Goal: Task Accomplishment & Management: Manage account settings

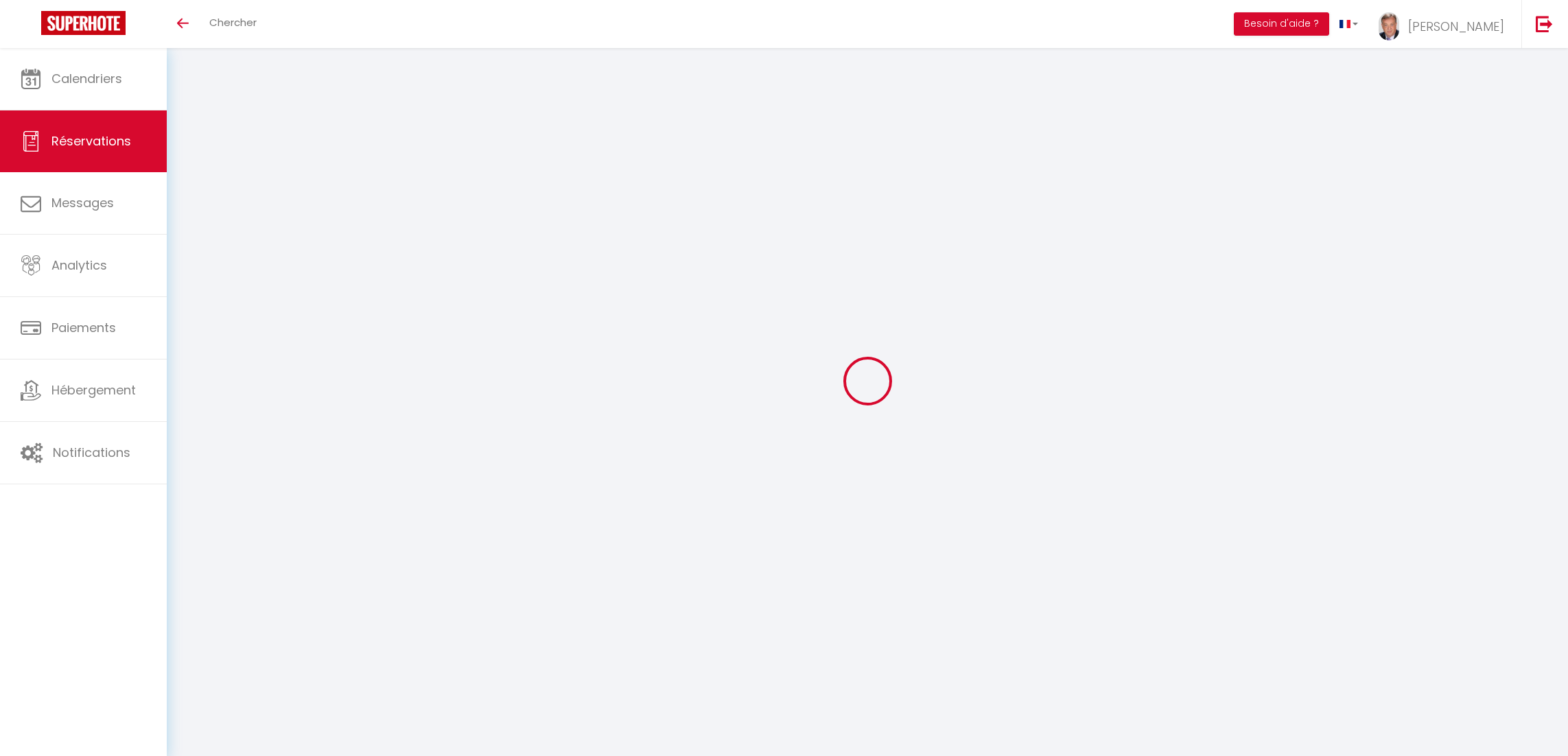
select select "cleaning"
select select "taxes"
select select
checkbox input "false"
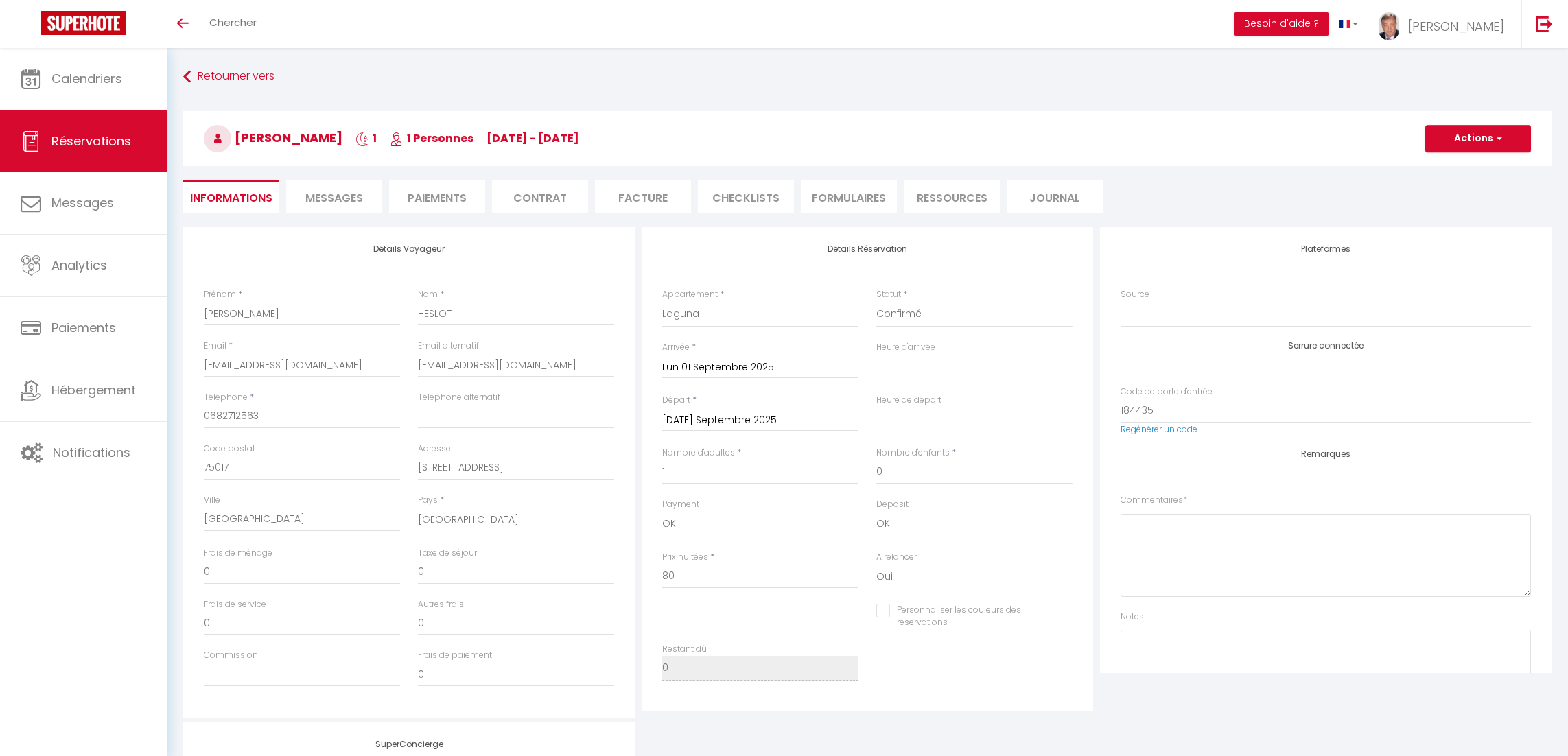
select select
checkbox input "false"
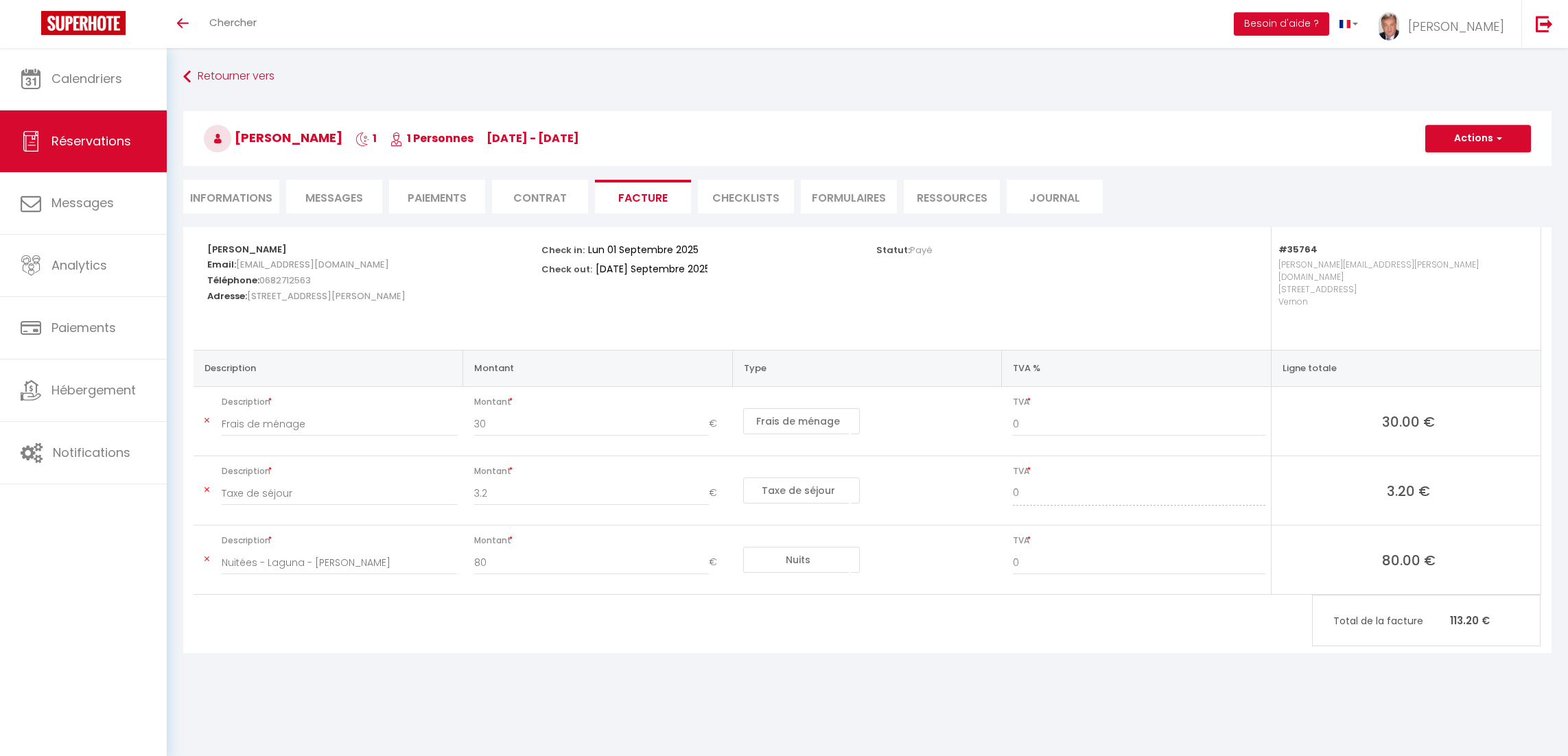
click at [873, 287] on div "Statut: Payé" at bounding box center [1034, 287] width 334 height 122
click at [114, 77] on span "Calendriers" at bounding box center [87, 78] width 71 height 17
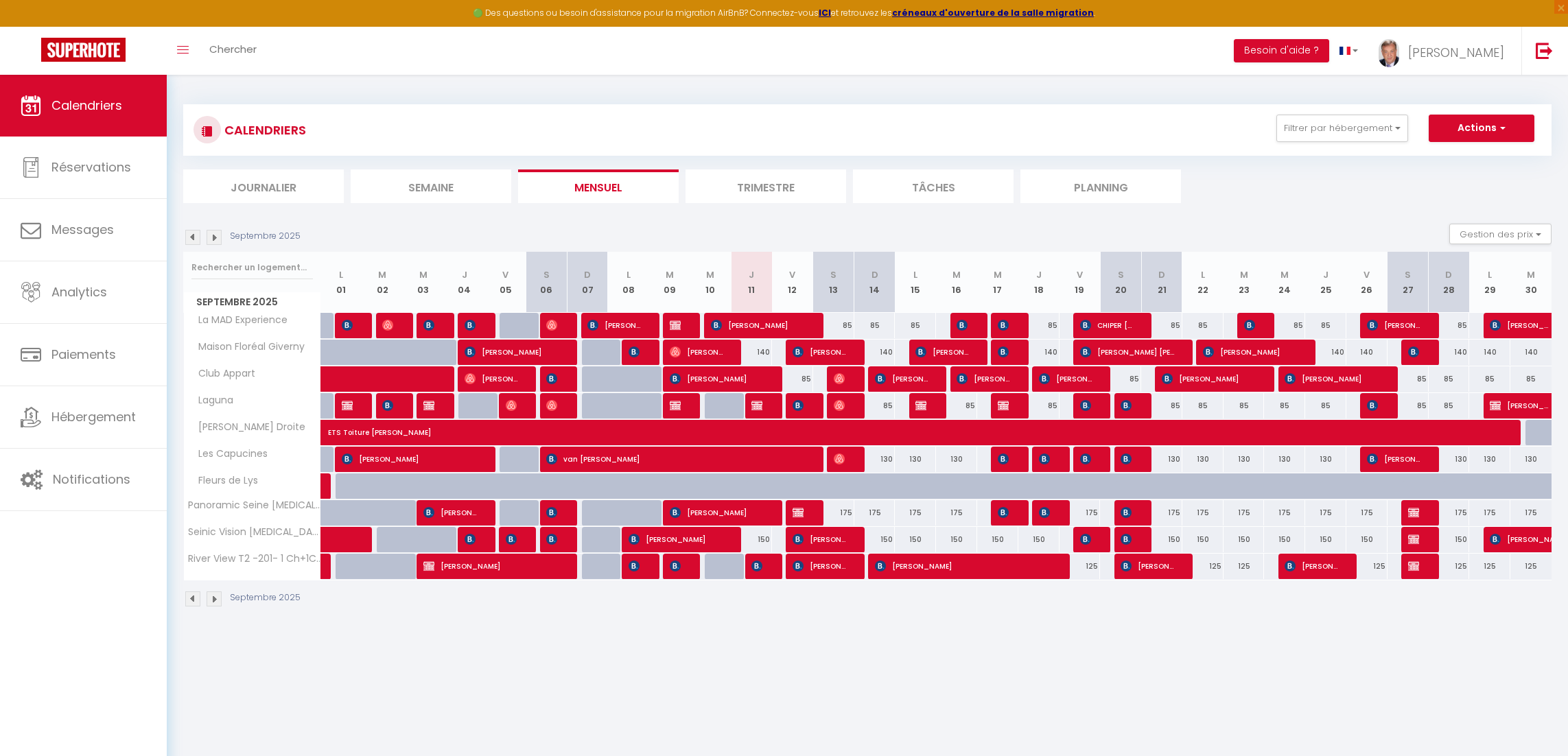
click at [118, 621] on div "Calendriers Réservations Messages Analytics Paiements Hébergement Notifications" at bounding box center [83, 430] width 167 height 710
click at [720, 381] on span "[PERSON_NAME]" at bounding box center [717, 379] width 96 height 26
select select "OK"
select select "0"
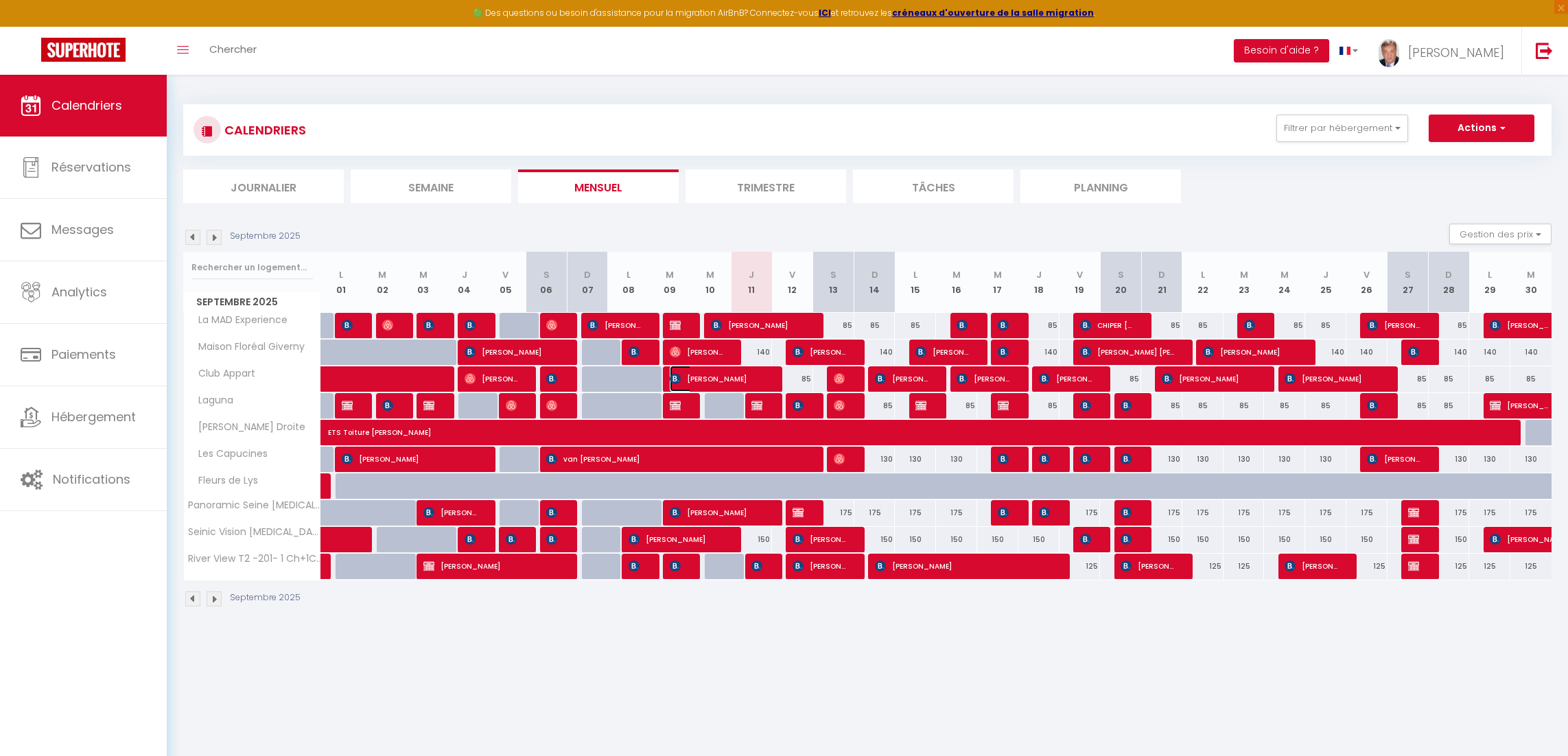
select select "0"
select select "1"
select select
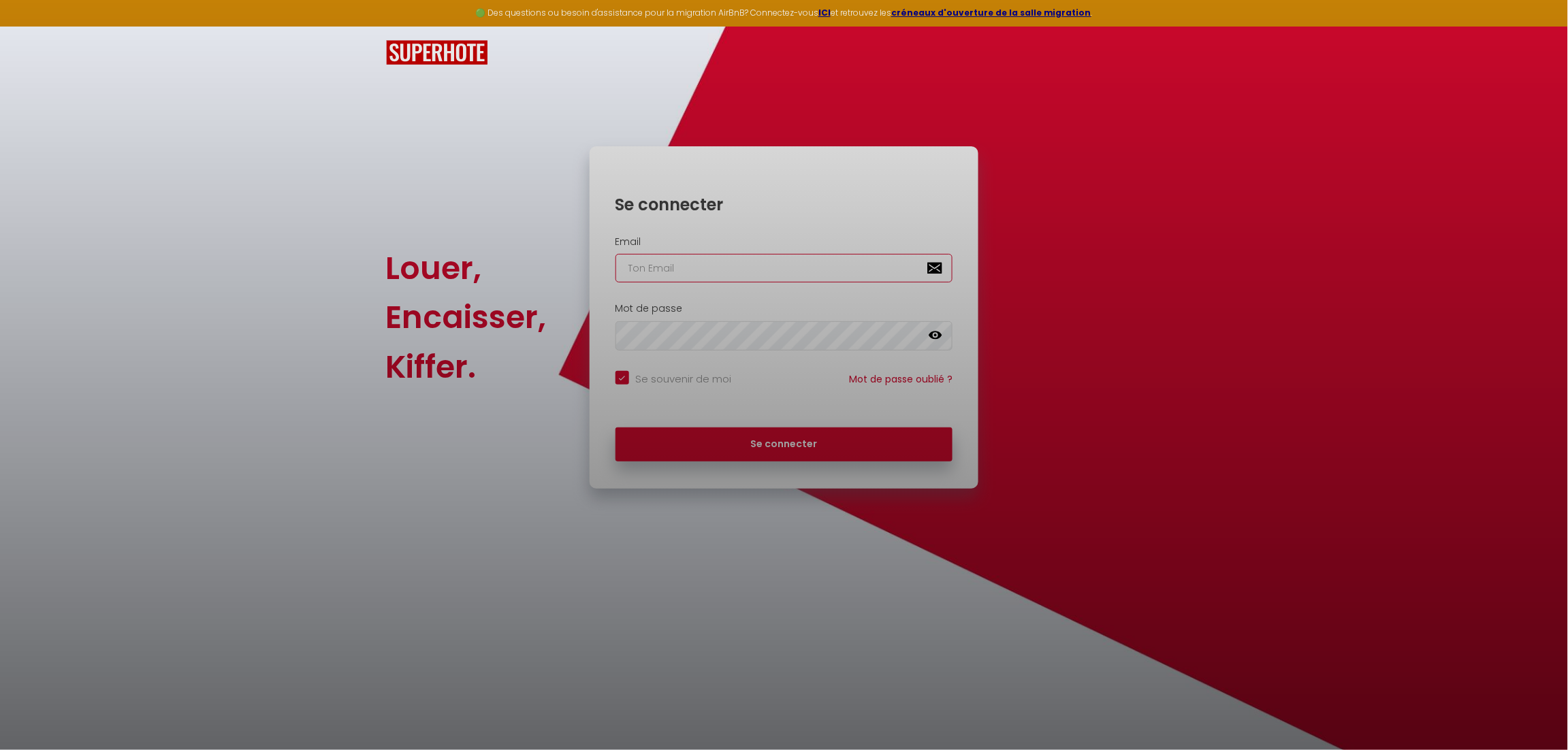
type input "[PERSON_NAME][EMAIL_ADDRESS][PERSON_NAME][DOMAIN_NAME]"
checkbox input "true"
click at [795, 443] on div at bounding box center [784, 375] width 1568 height 750
click at [785, 443] on div at bounding box center [784, 375] width 1568 height 750
click at [328, 178] on div at bounding box center [784, 375] width 1568 height 750
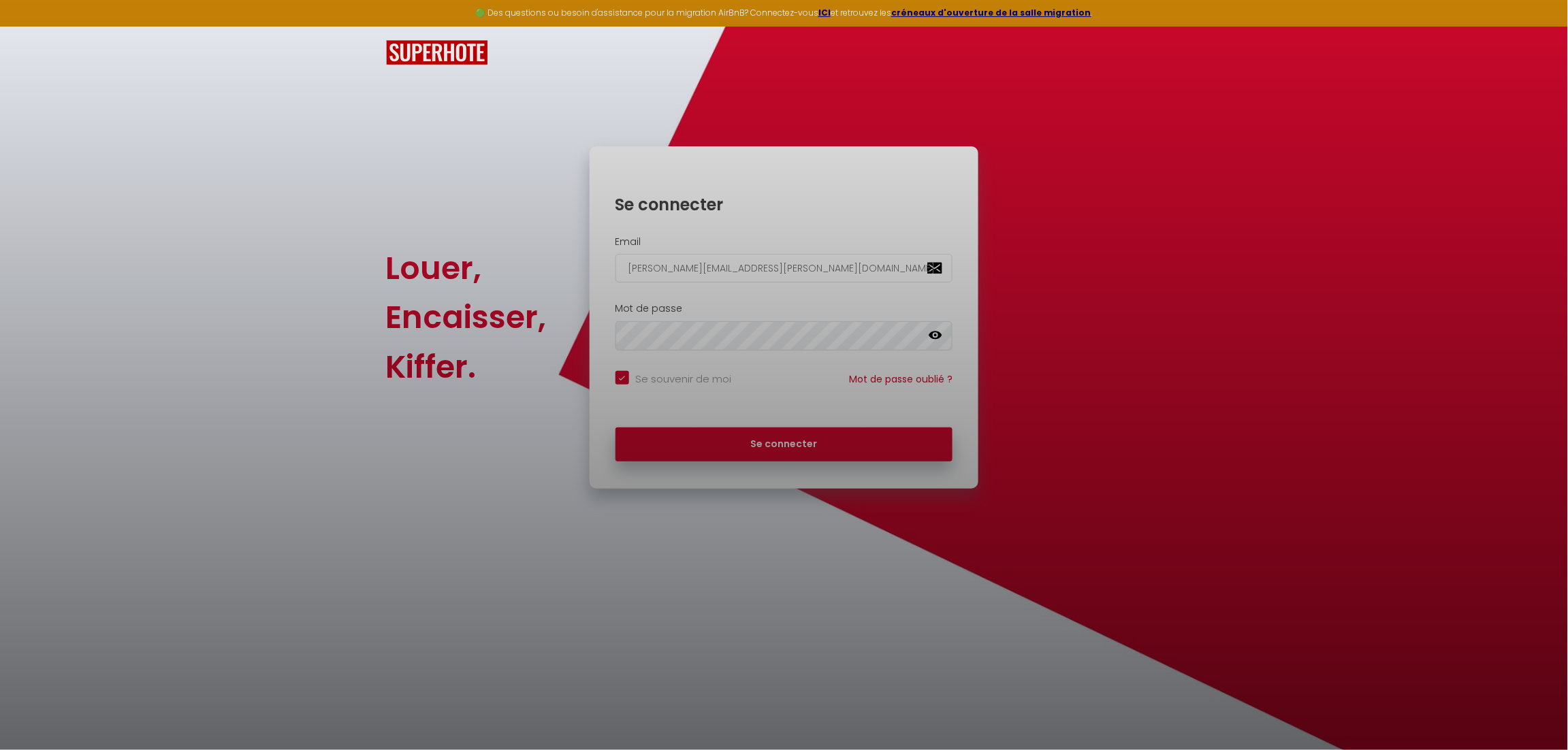
click at [781, 447] on div at bounding box center [784, 375] width 1568 height 750
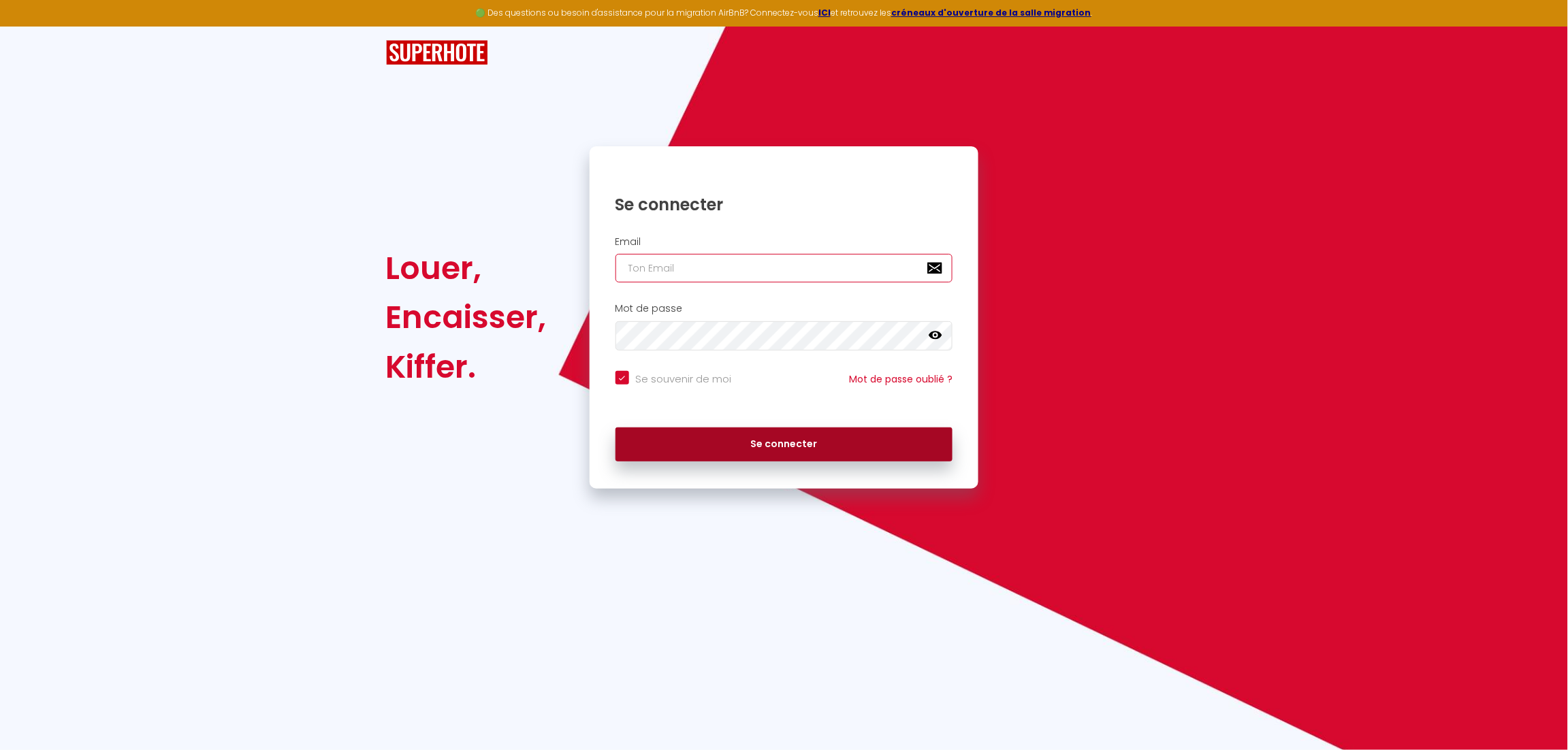
type input "[PERSON_NAME][EMAIL_ADDRESS][PERSON_NAME][DOMAIN_NAME]"
click at [776, 450] on button "Se connecter" at bounding box center [784, 444] width 337 height 34
checkbox input "true"
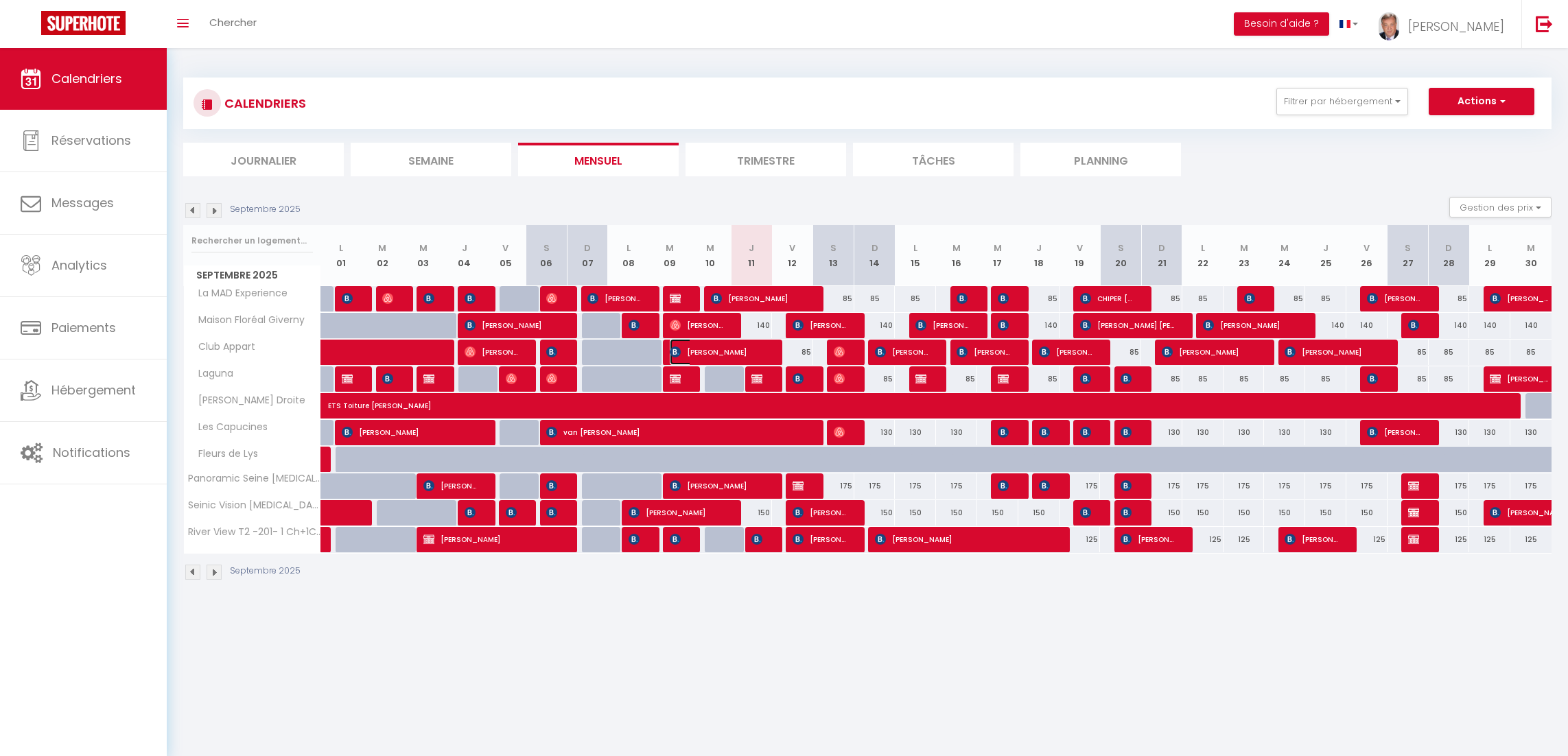
click at [749, 348] on span "[PERSON_NAME]" at bounding box center [717, 351] width 96 height 26
select select "OK"
select select "0"
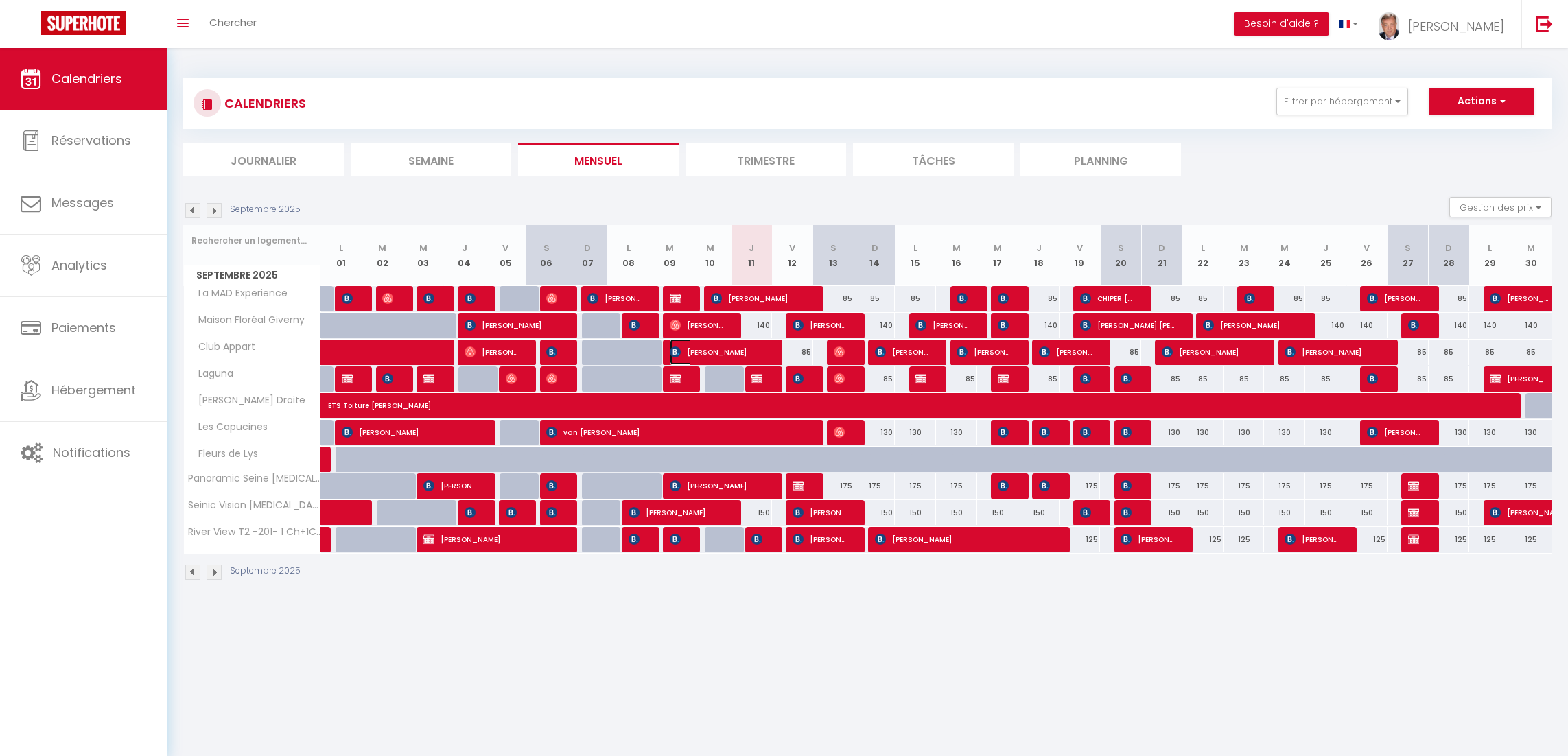
select select "1"
select select
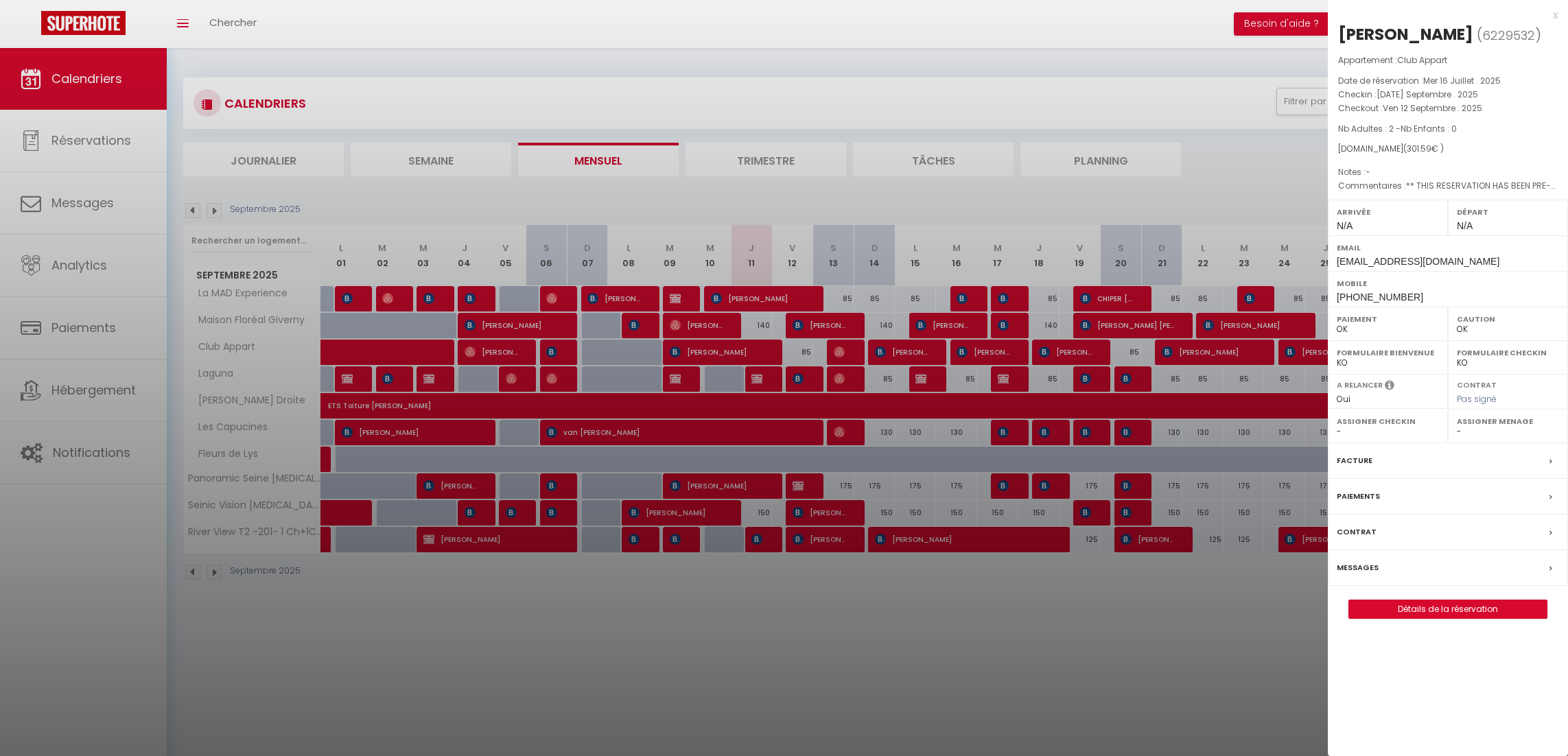
click at [1364, 566] on label "Messages" at bounding box center [1357, 567] width 42 height 14
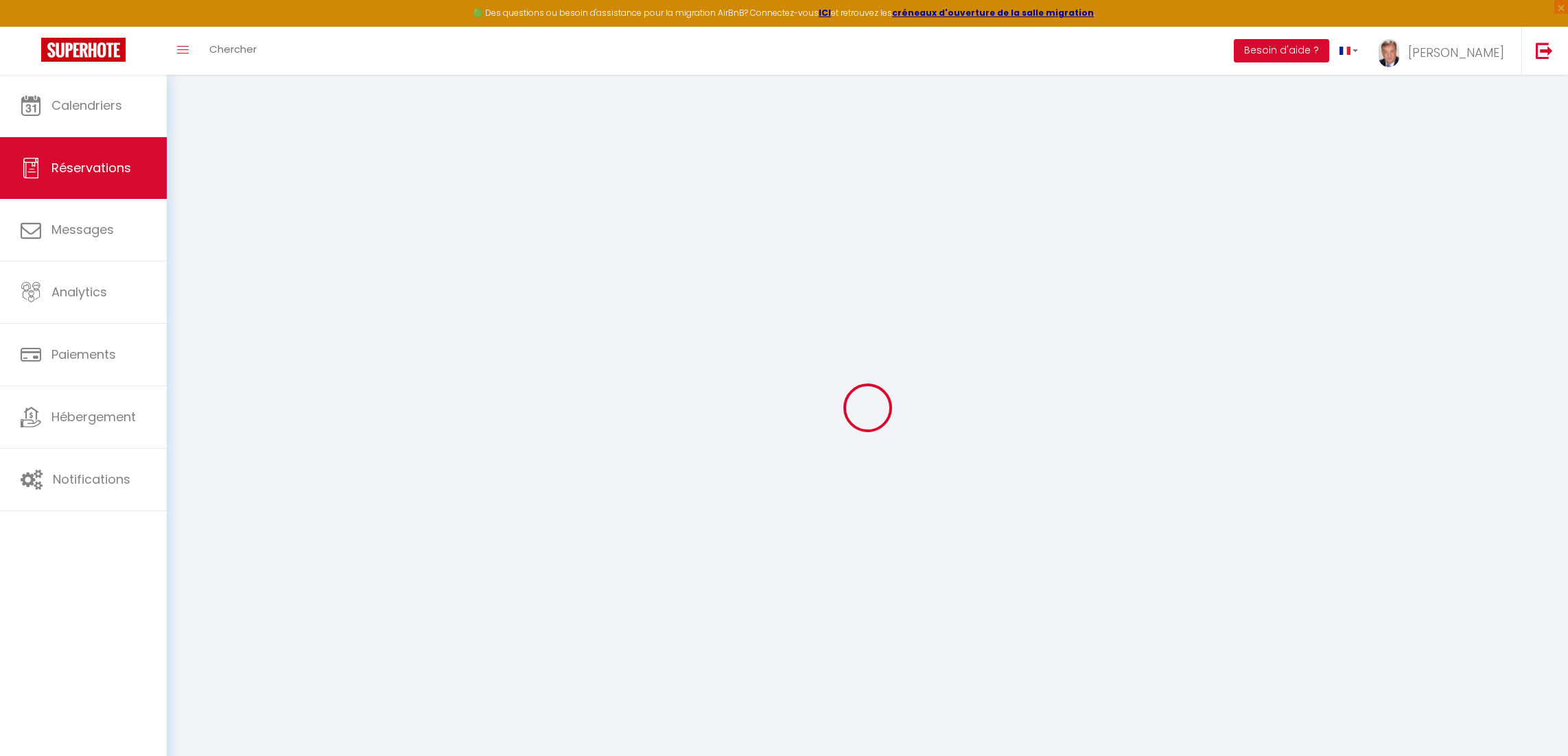
select select
checkbox input "false"
select select
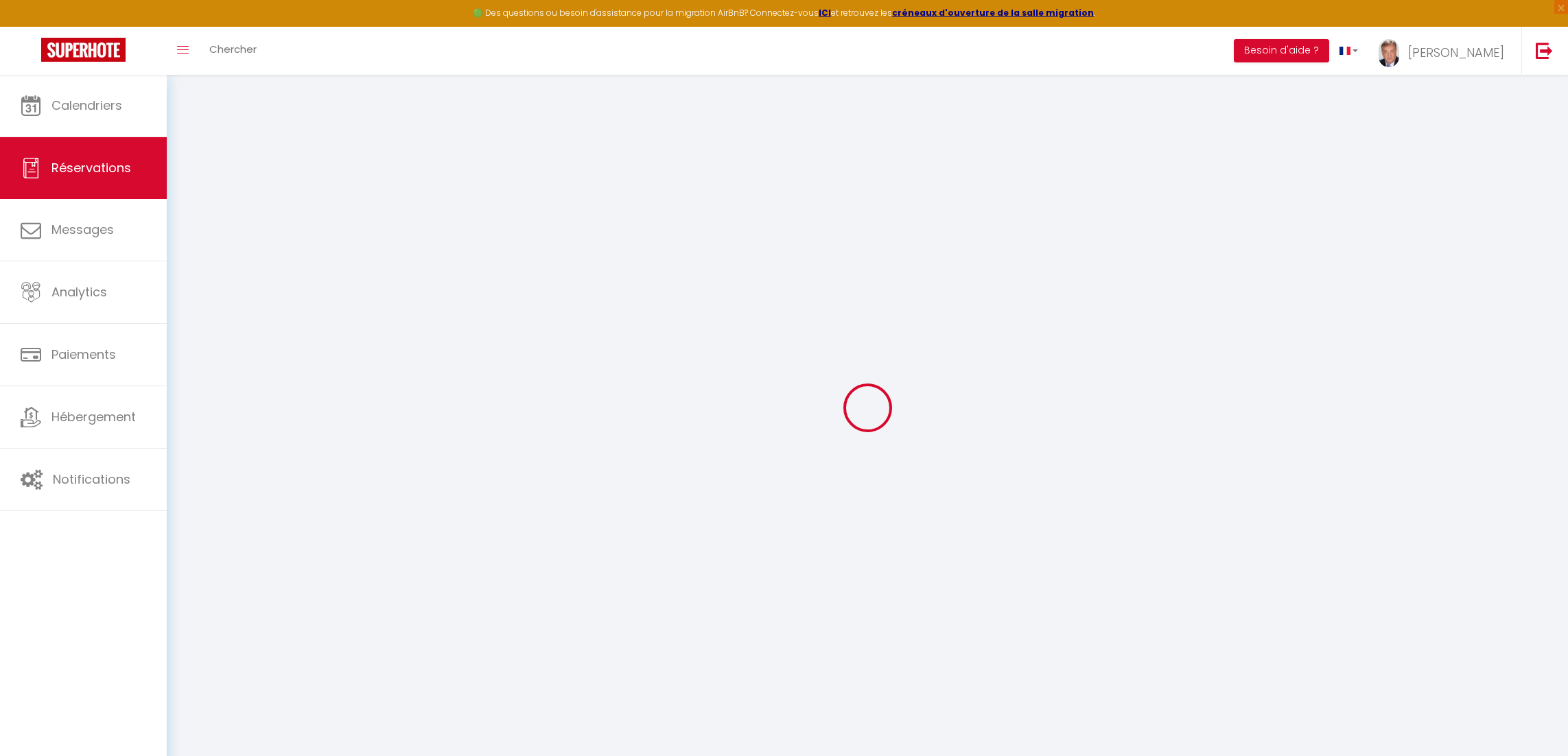
checkbox input "false"
type textarea "** THIS RESERVATION HAS BEEN PRE-PAID ** BOOKING NOTE : Payment charge is EUR 4…"
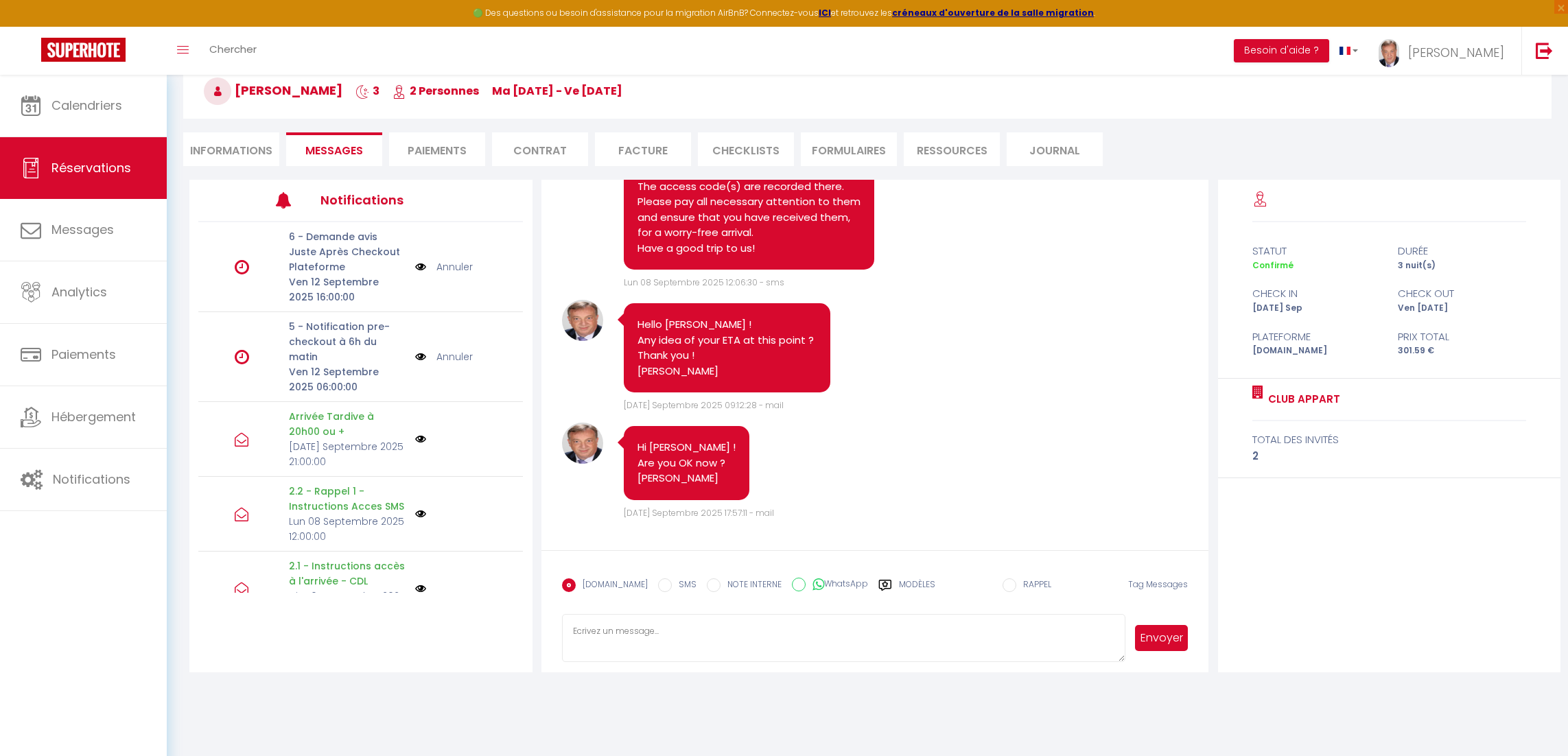
scroll to position [6920, 0]
click at [91, 111] on span "Calendriers" at bounding box center [87, 105] width 71 height 17
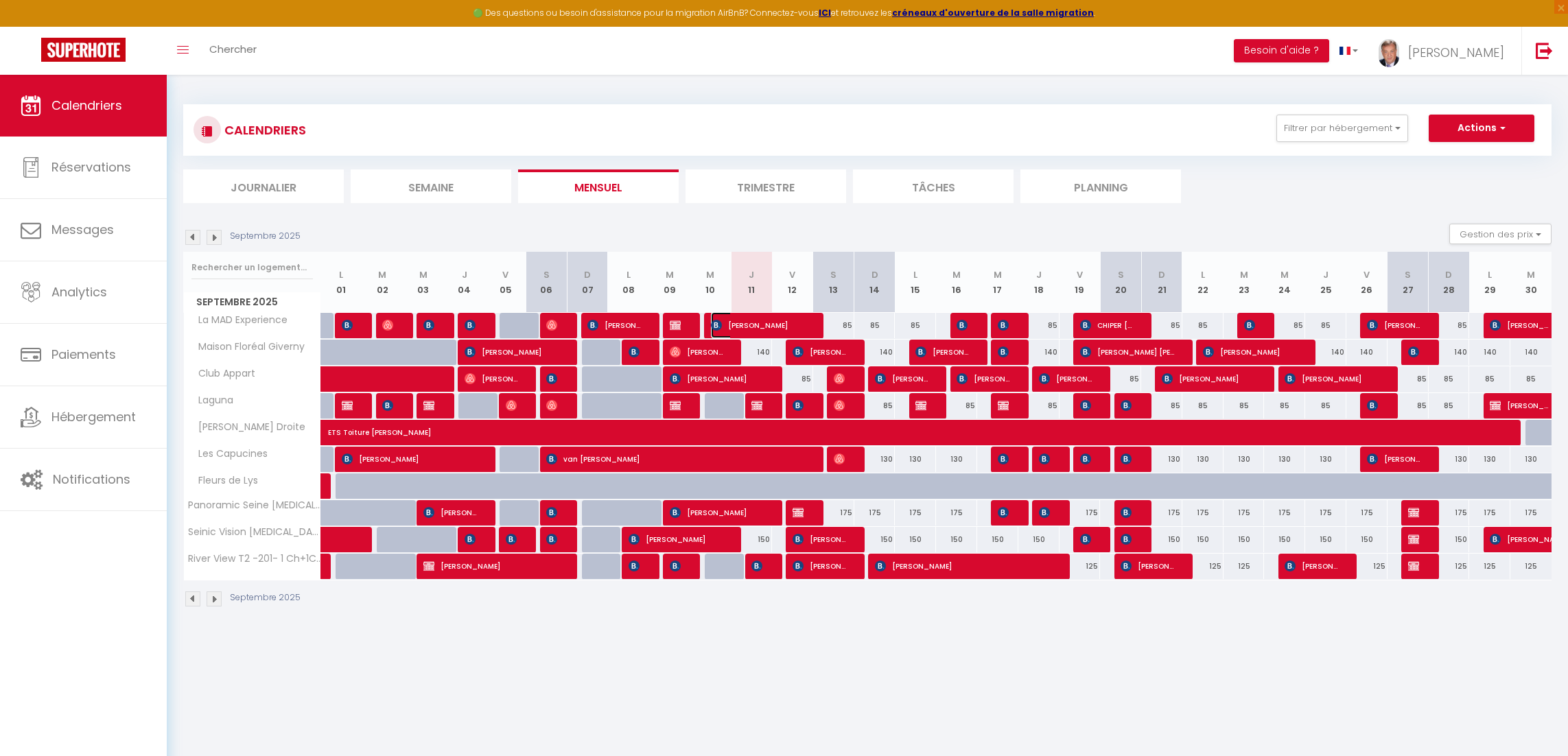
click at [759, 322] on span "[PERSON_NAME]" at bounding box center [759, 325] width 96 height 26
select select "OK"
select select "0"
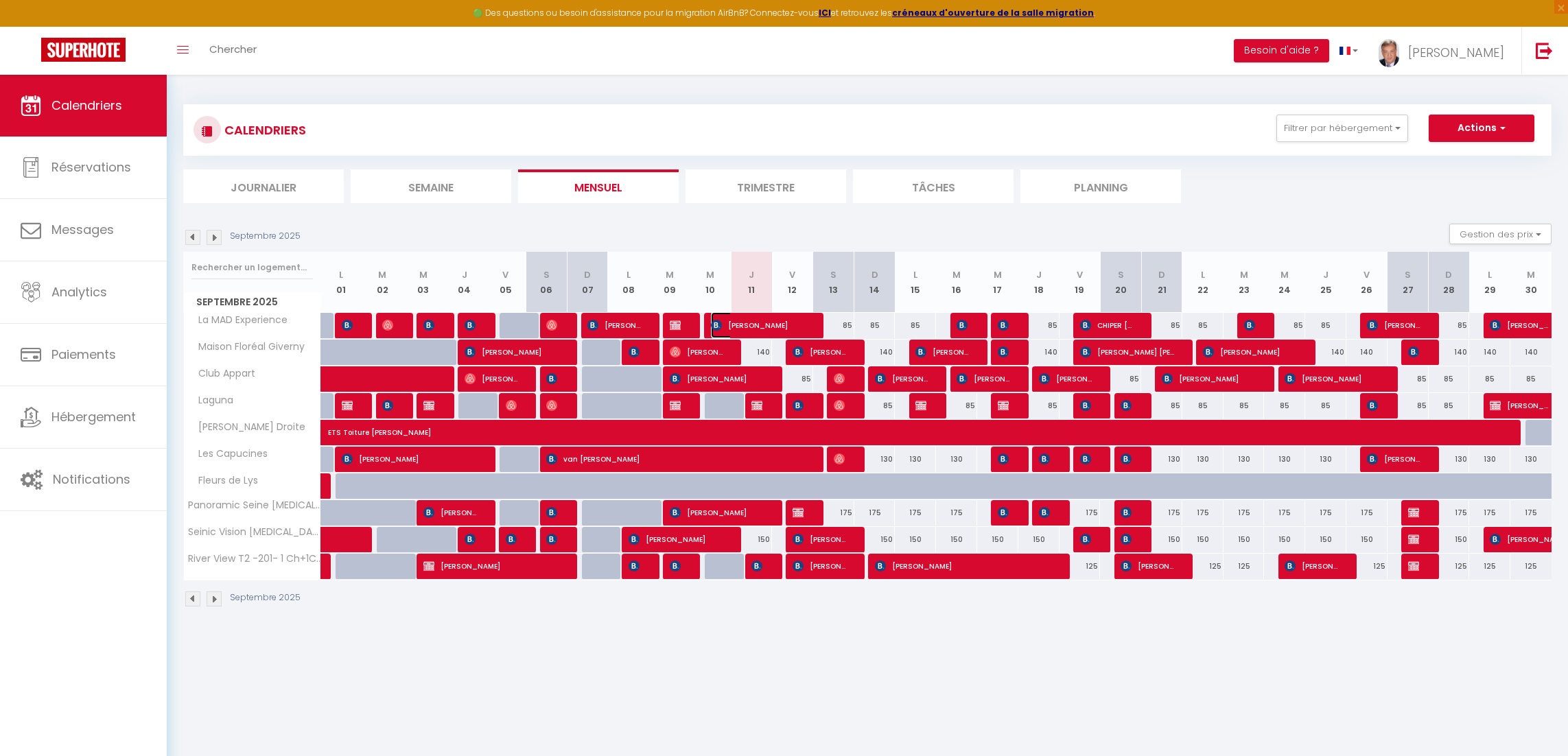
select select "1"
select select
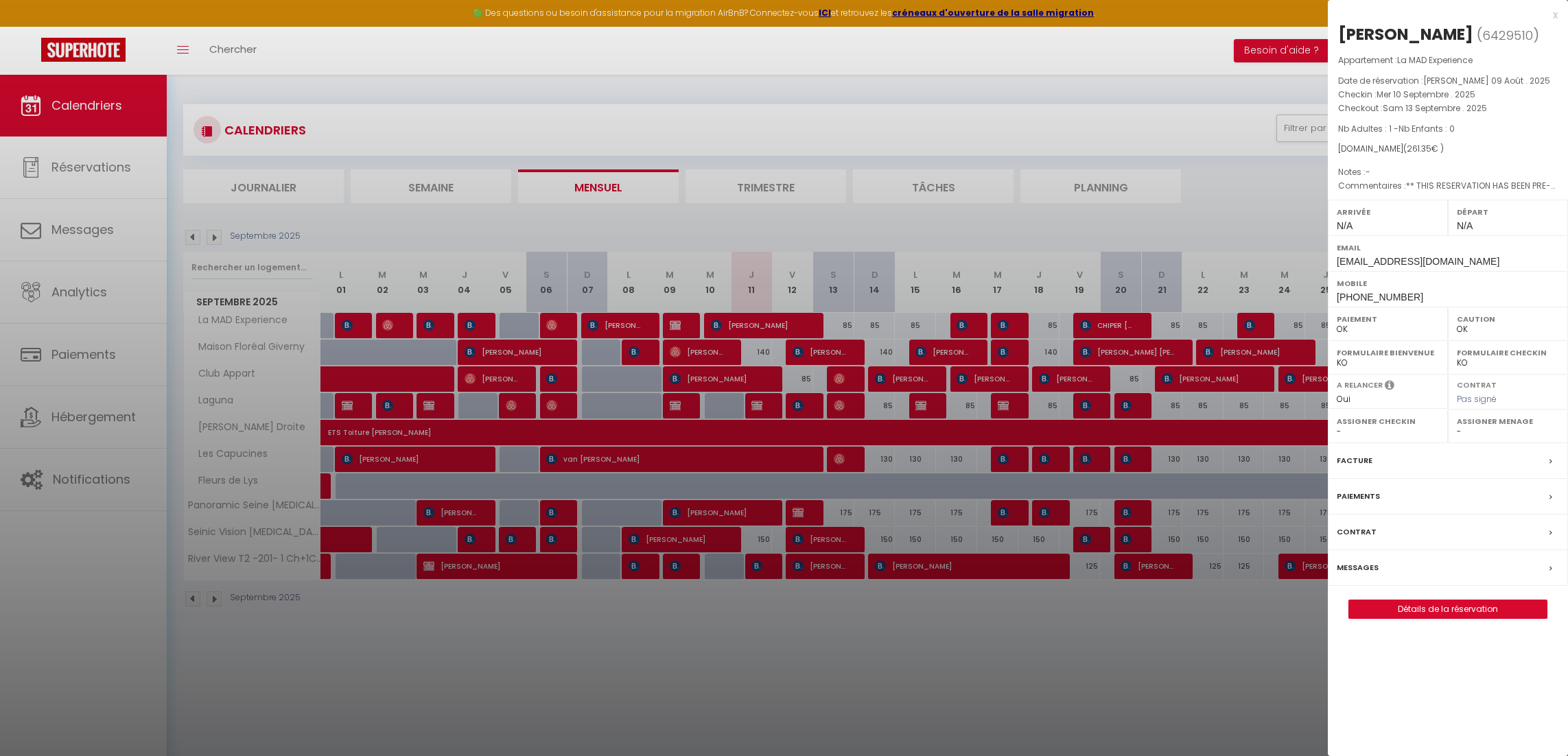
click at [1380, 570] on div "Messages" at bounding box center [1448, 567] width 240 height 36
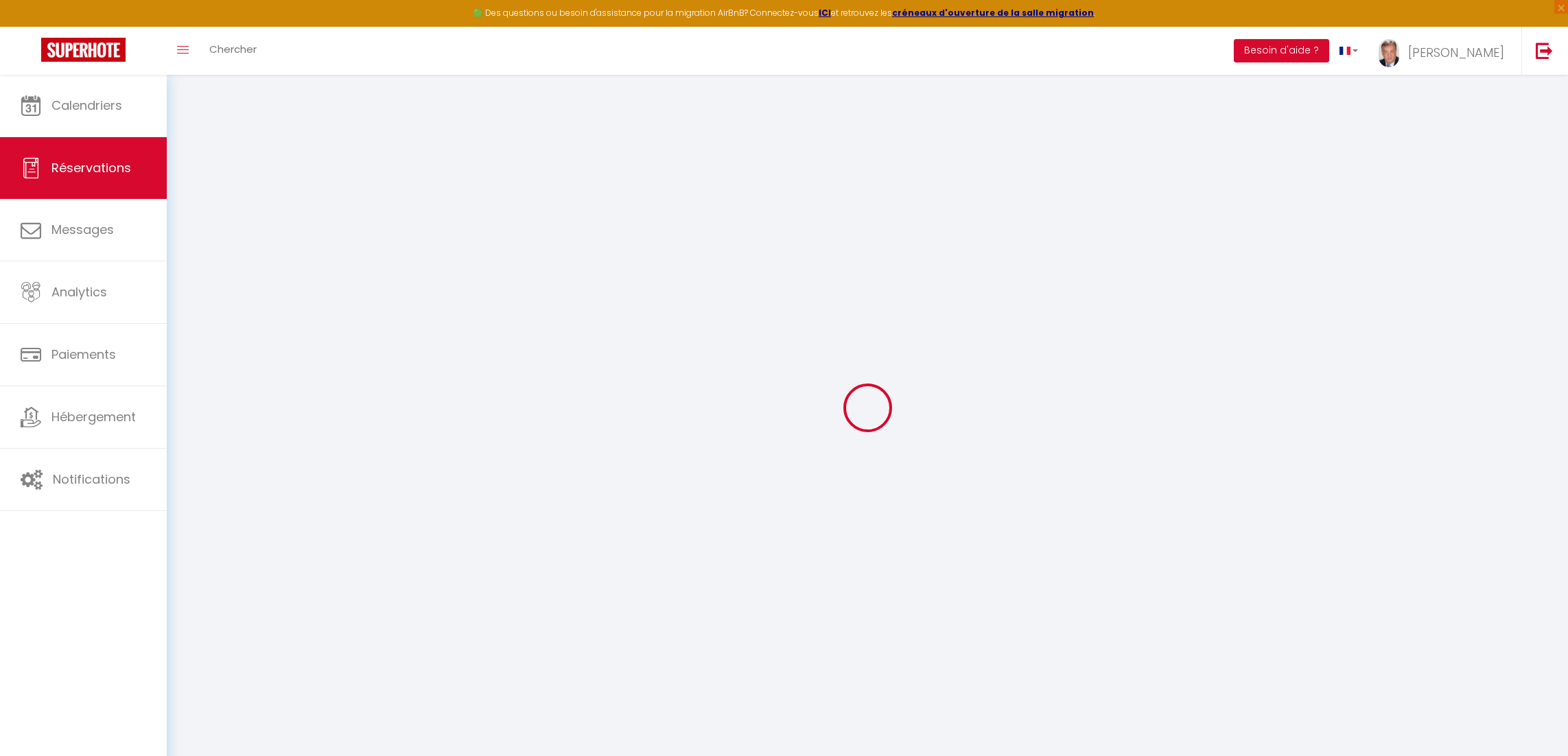
select select
checkbox input "false"
select select
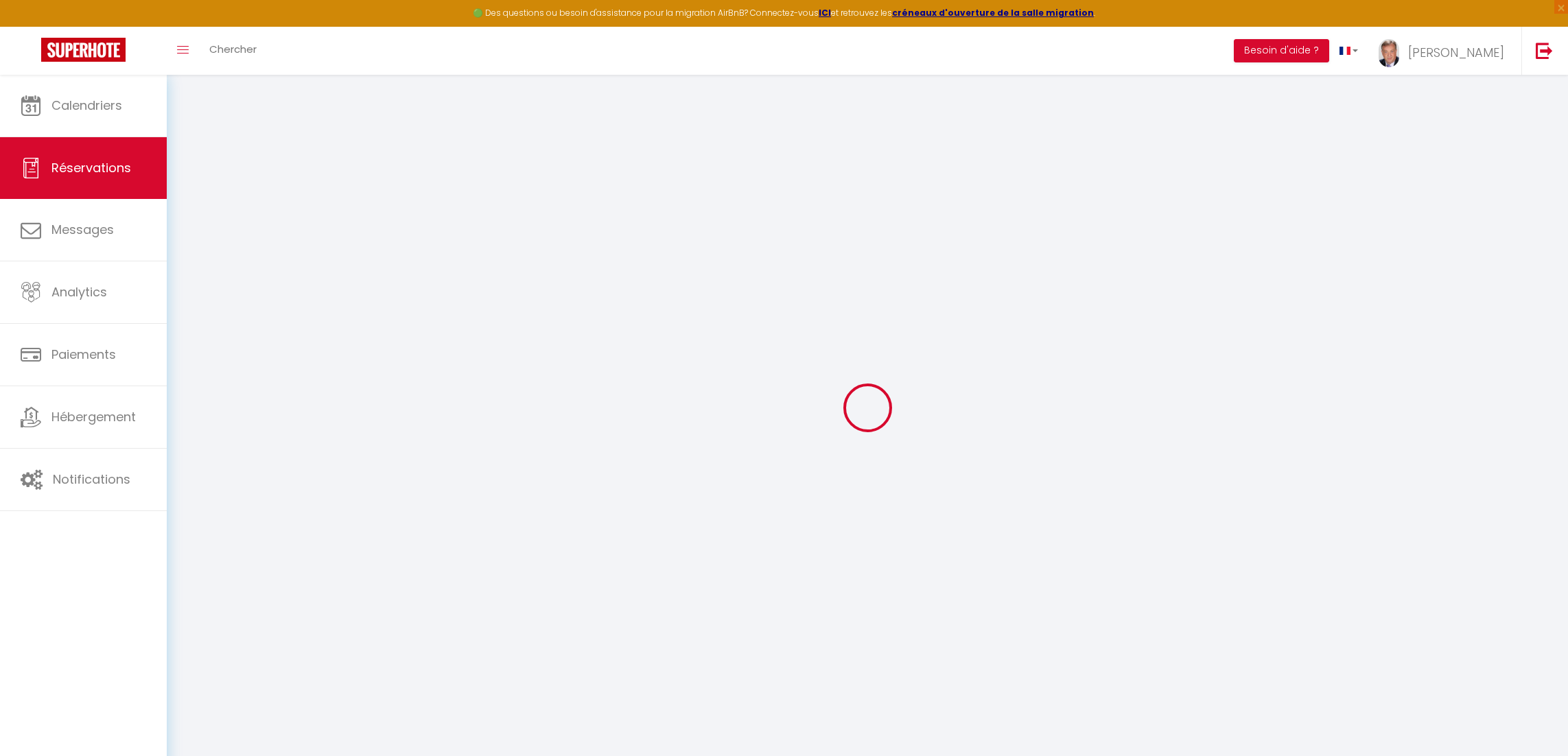
checkbox input "false"
select select
checkbox input "false"
type textarea "** THIS RESERVATION HAS BEEN PRE-PAID ** BOOKING NOTE : Payment charge is EUR 3…"
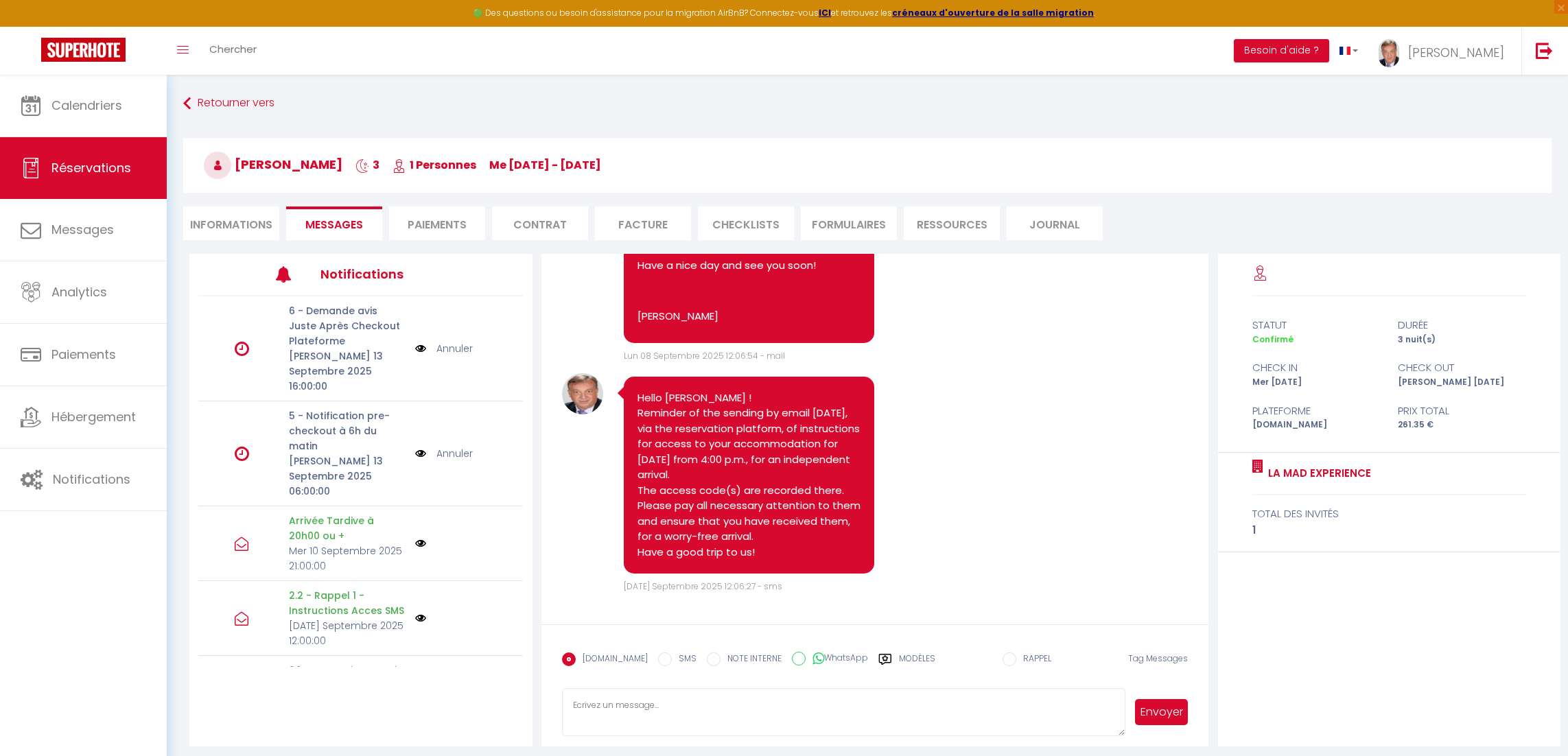
scroll to position [74, 0]
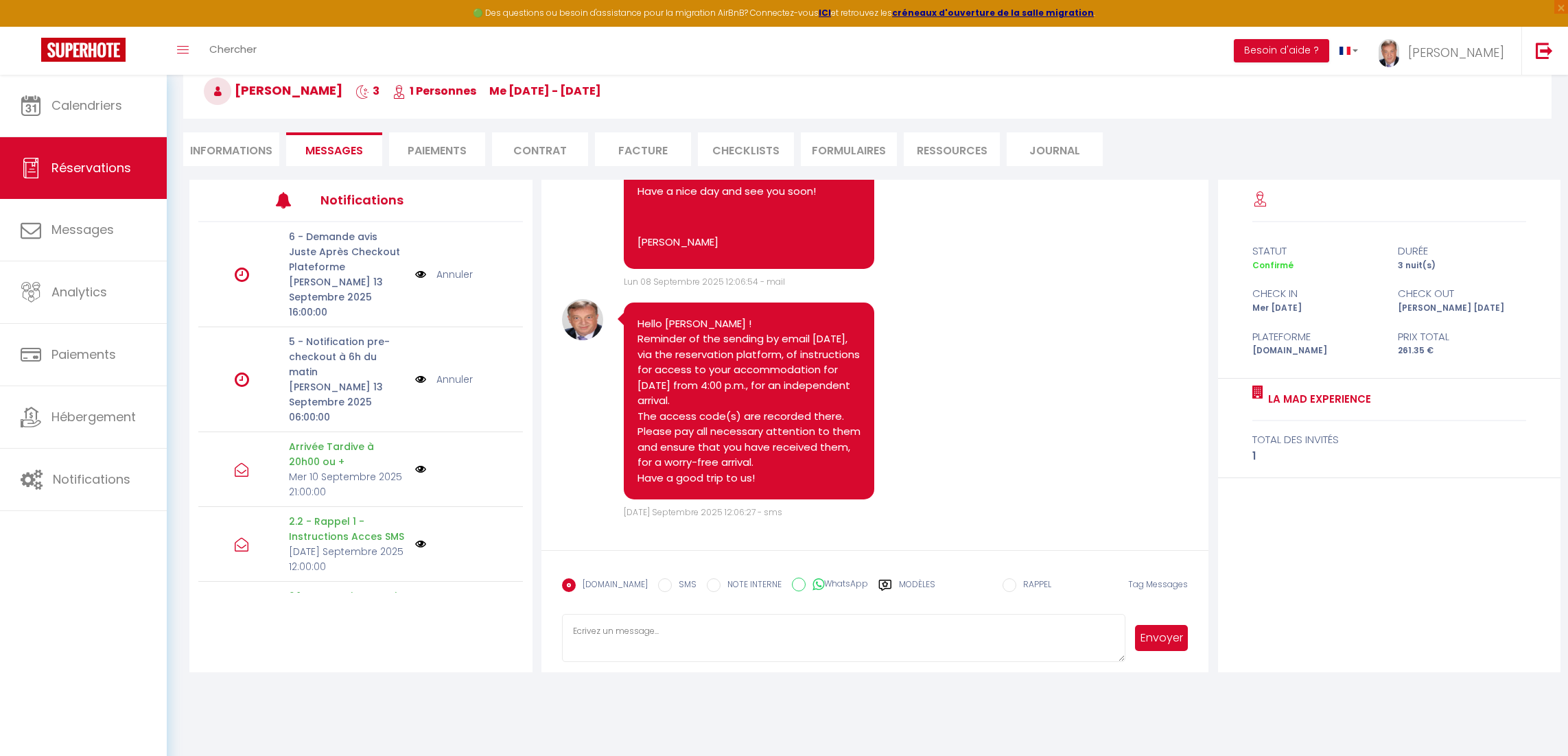
click at [599, 636] on textarea at bounding box center [844, 637] width 564 height 48
type textarea "Hi Louisa ! Hope all fine with you and you enjoy your time ! Take care ! Eric"
click at [1168, 636] on button "Envoyer" at bounding box center [1162, 638] width 53 height 26
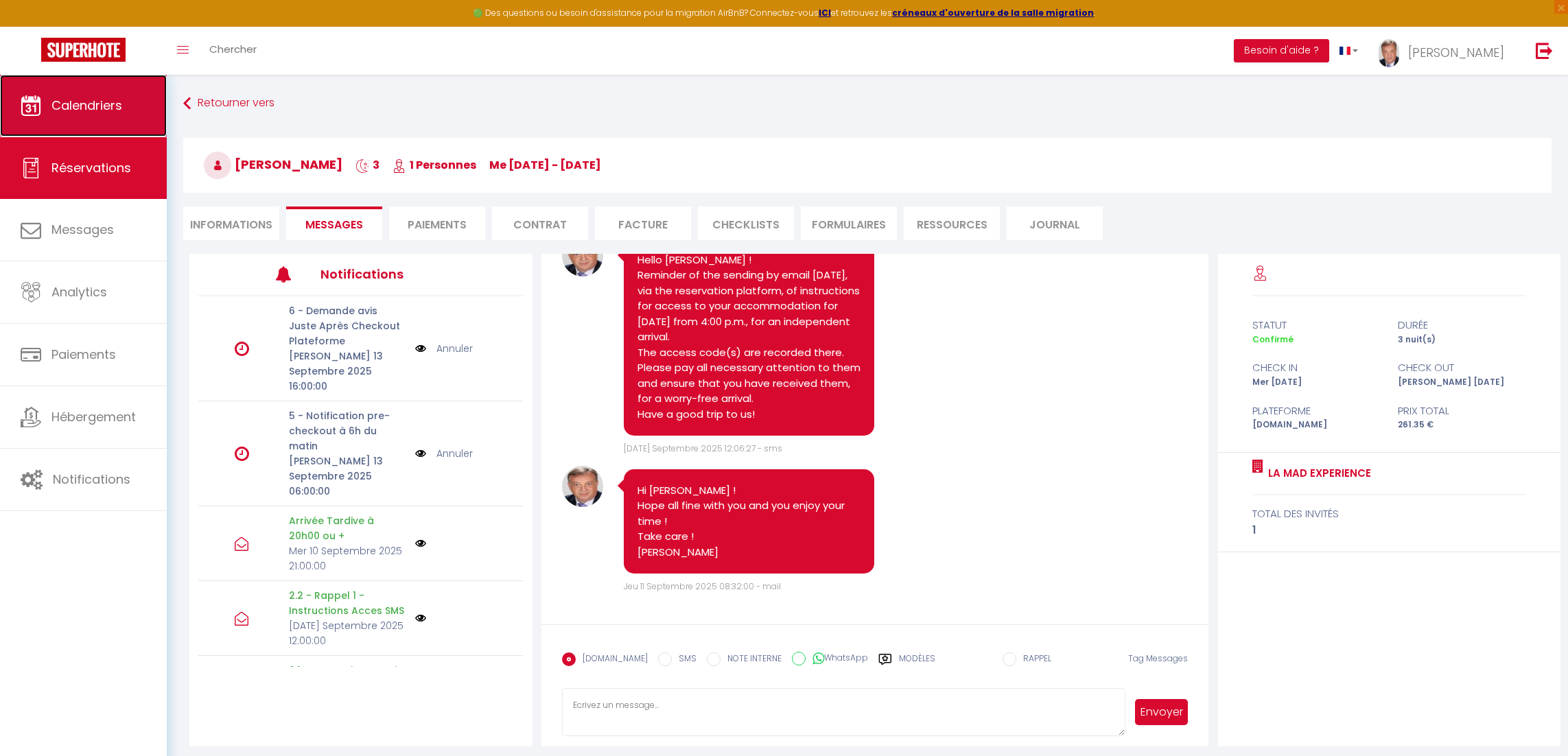
click at [101, 111] on span "Calendriers" at bounding box center [87, 105] width 71 height 17
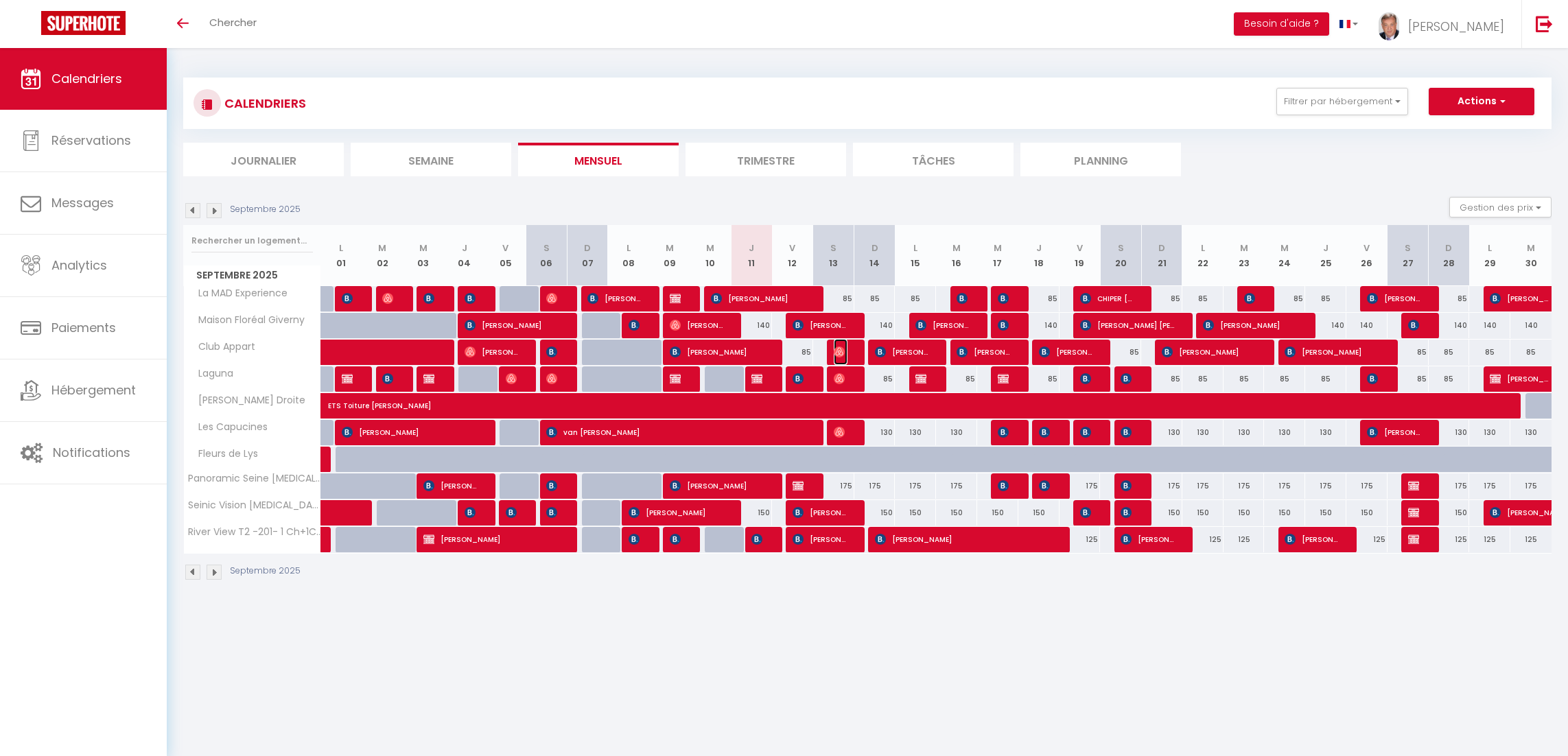
click at [838, 352] on img at bounding box center [839, 351] width 11 height 11
select select "OK"
select select "1"
select select "0"
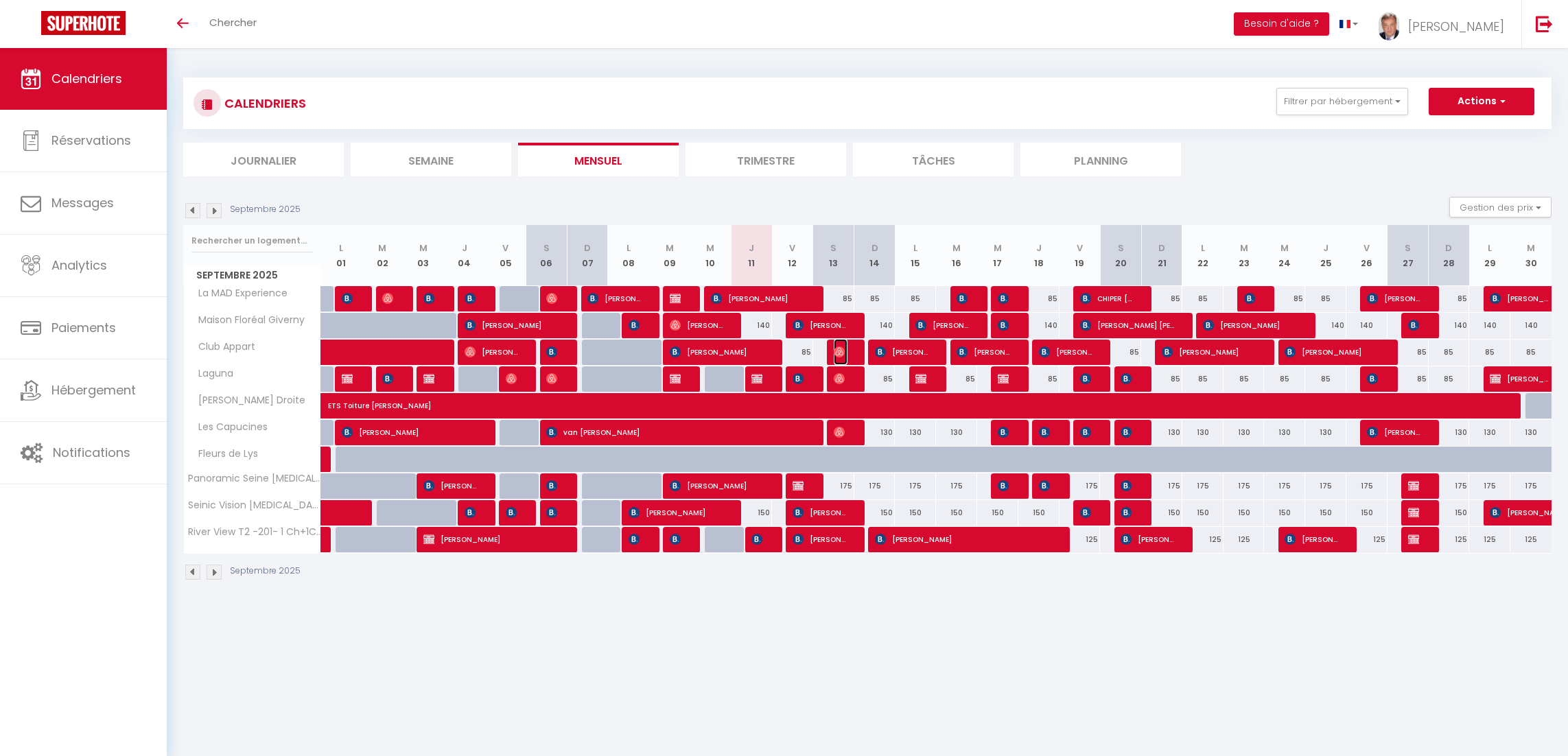
select select "1"
select select
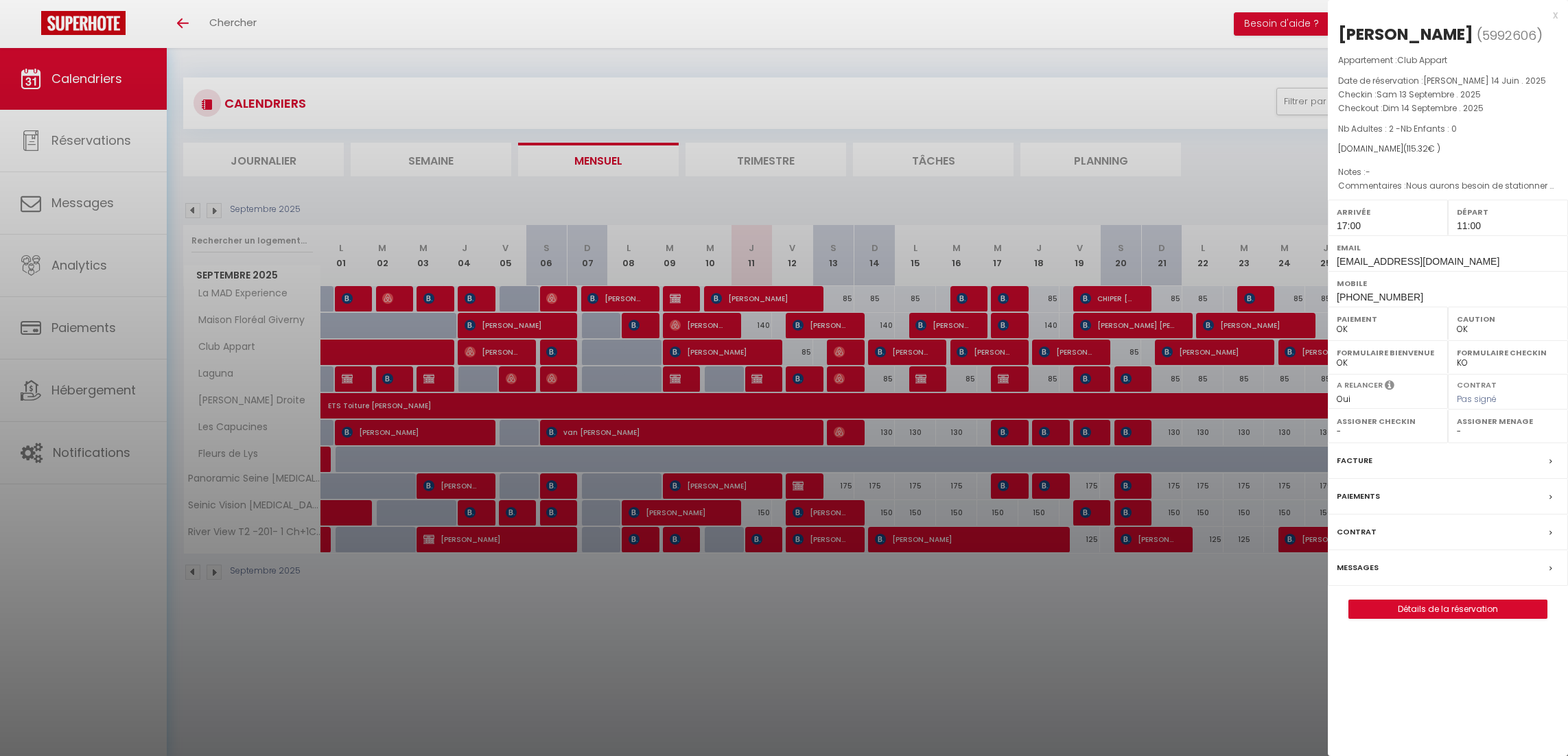
click at [839, 378] on div at bounding box center [784, 378] width 1568 height 756
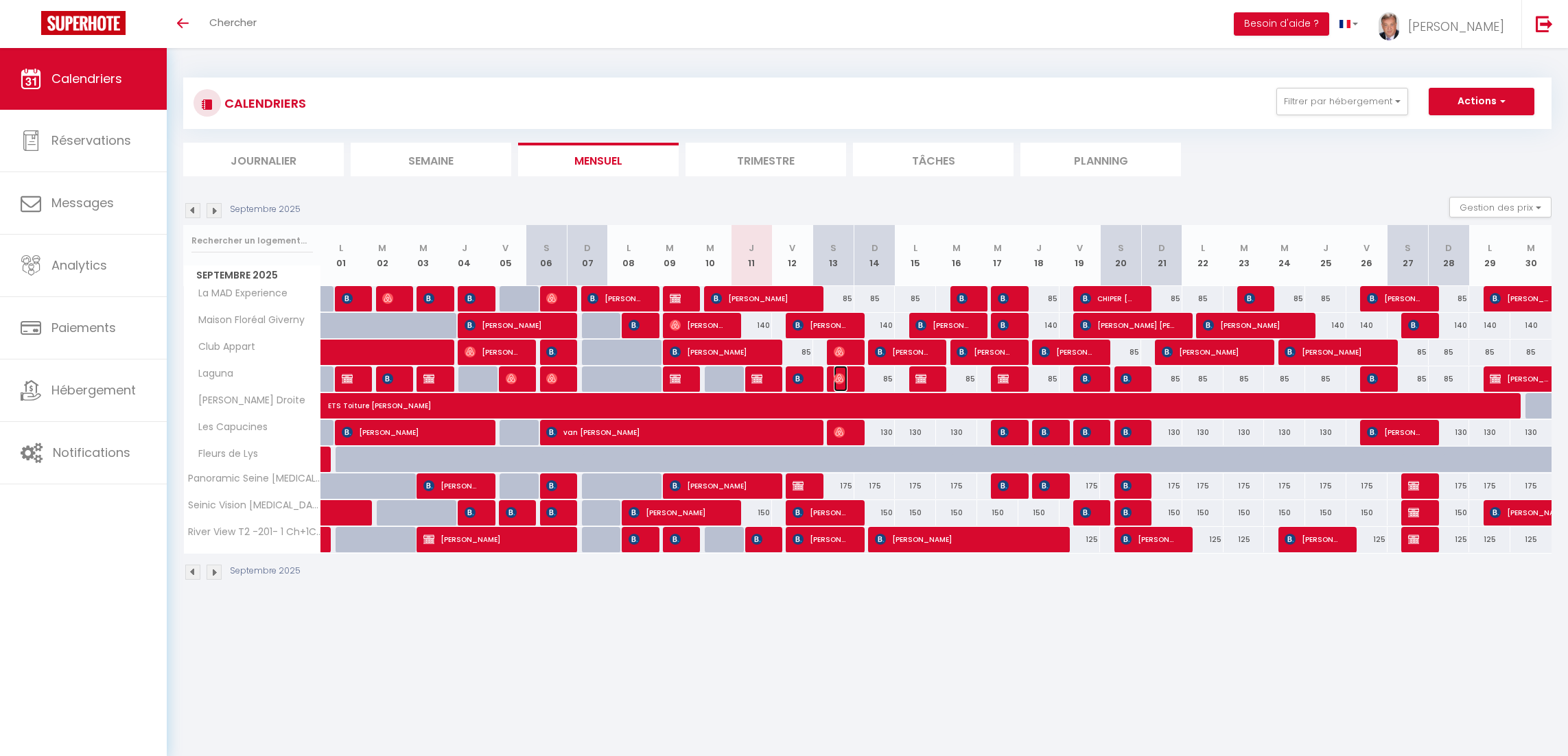
click at [839, 378] on img at bounding box center [839, 379] width 11 height 11
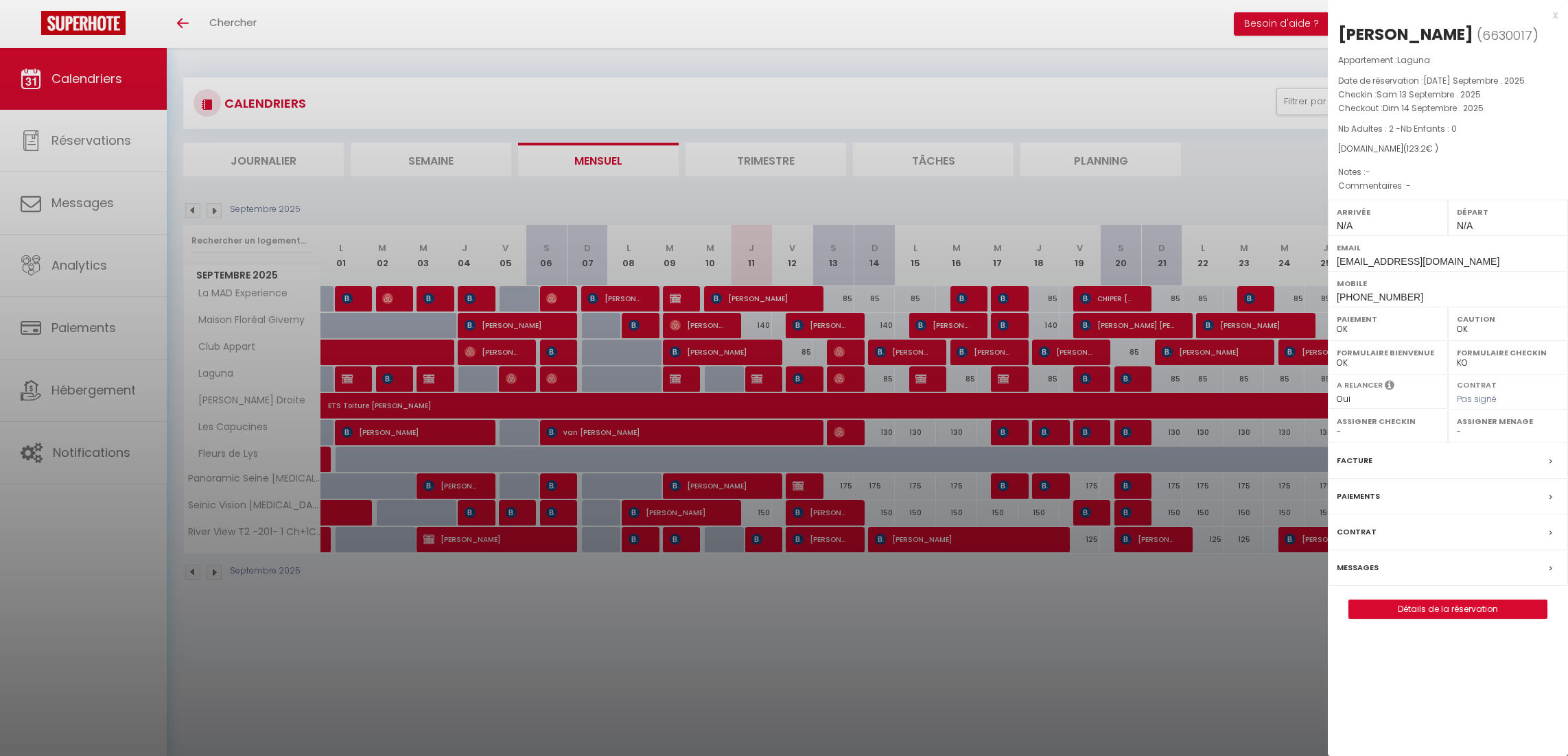
click at [759, 375] on div at bounding box center [784, 378] width 1568 height 756
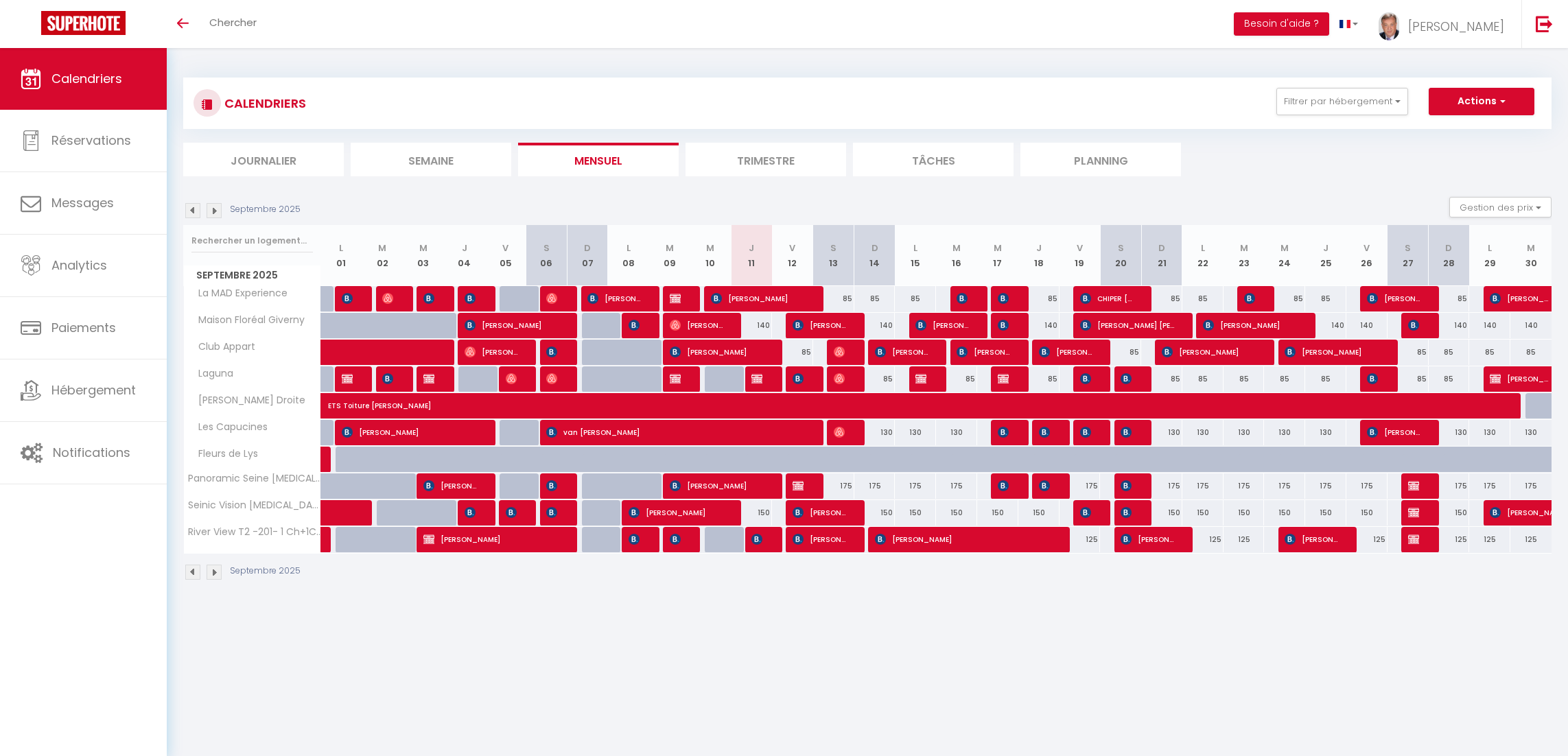
click at [214, 577] on img at bounding box center [214, 572] width 15 height 15
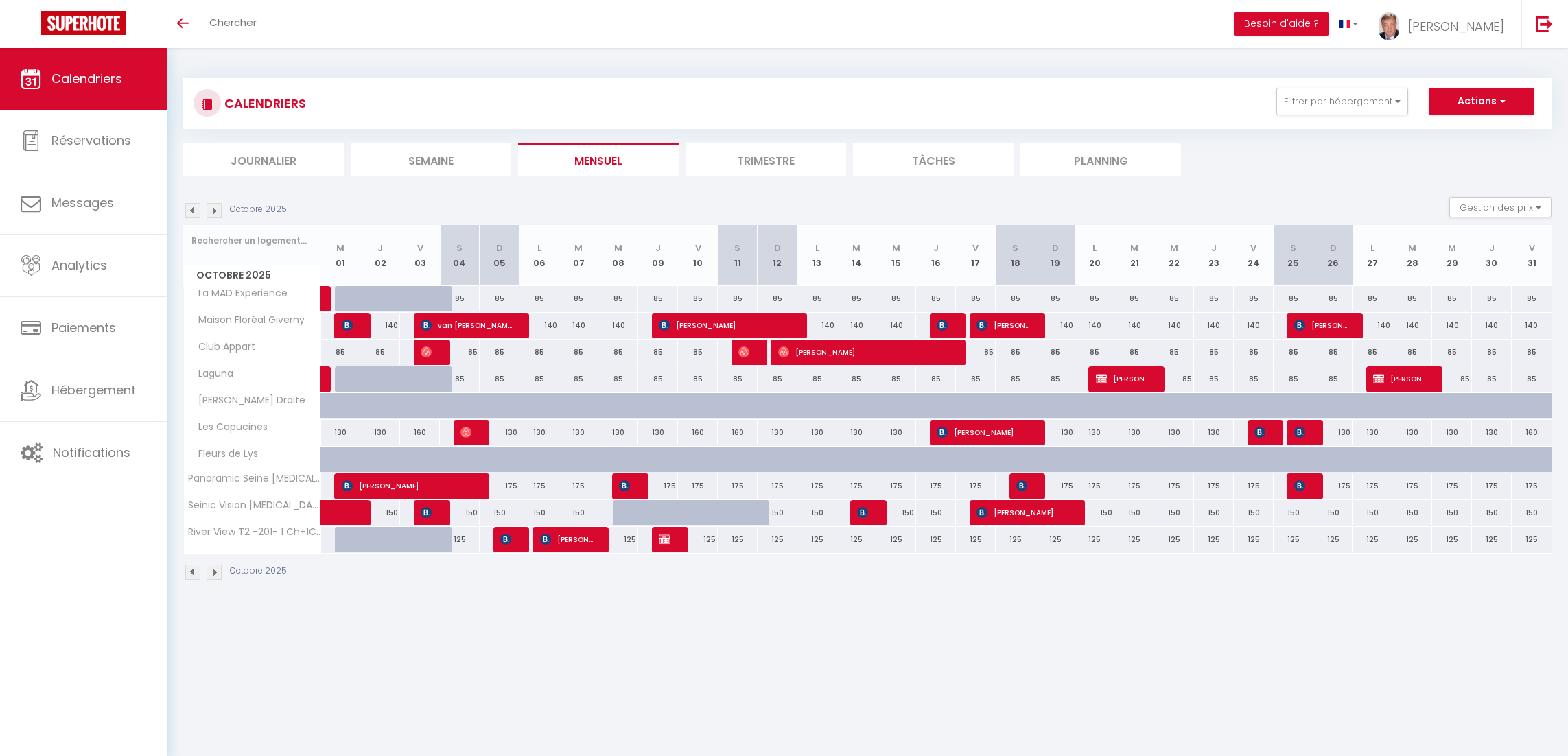
click at [213, 573] on img at bounding box center [214, 572] width 15 height 15
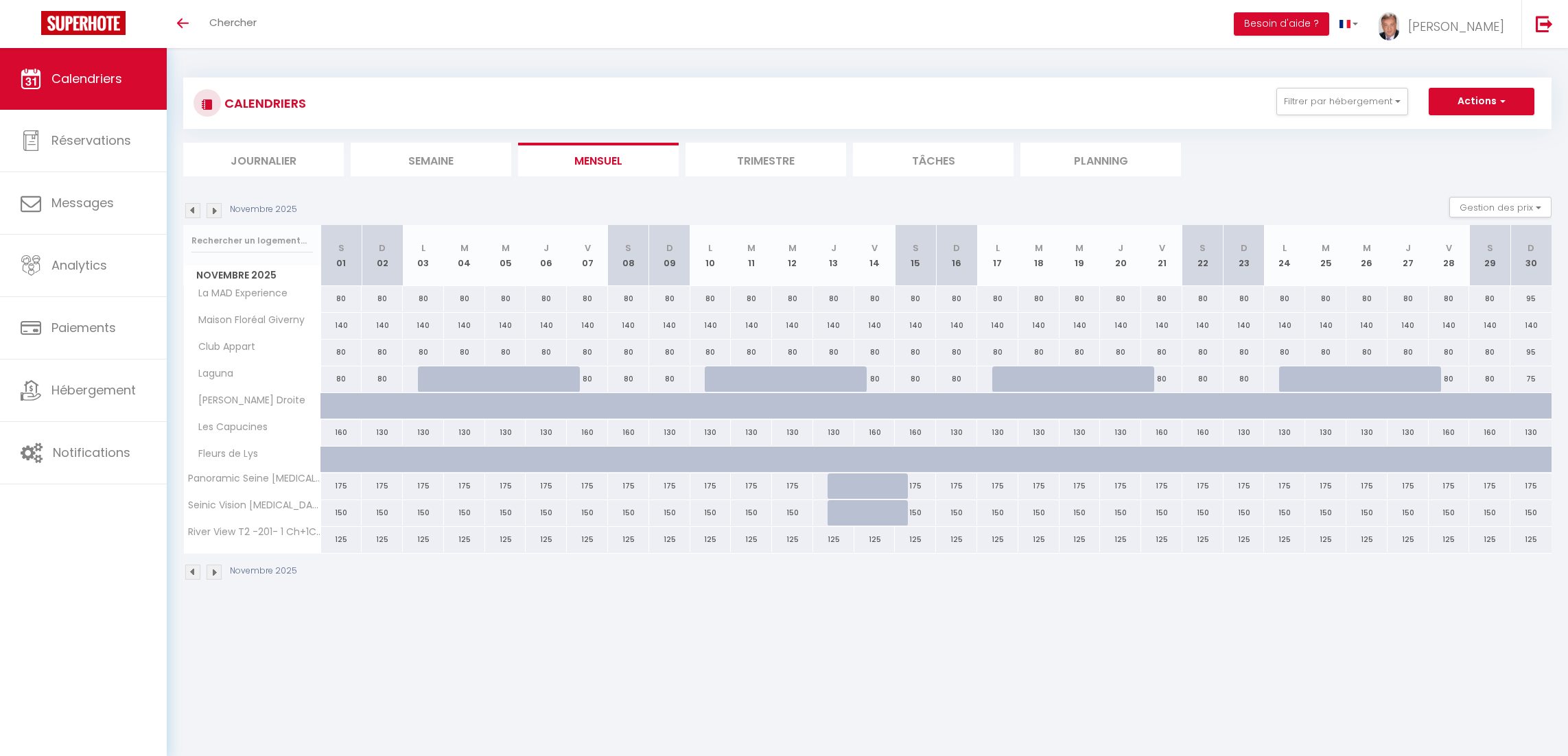
click at [192, 577] on img at bounding box center [192, 572] width 15 height 15
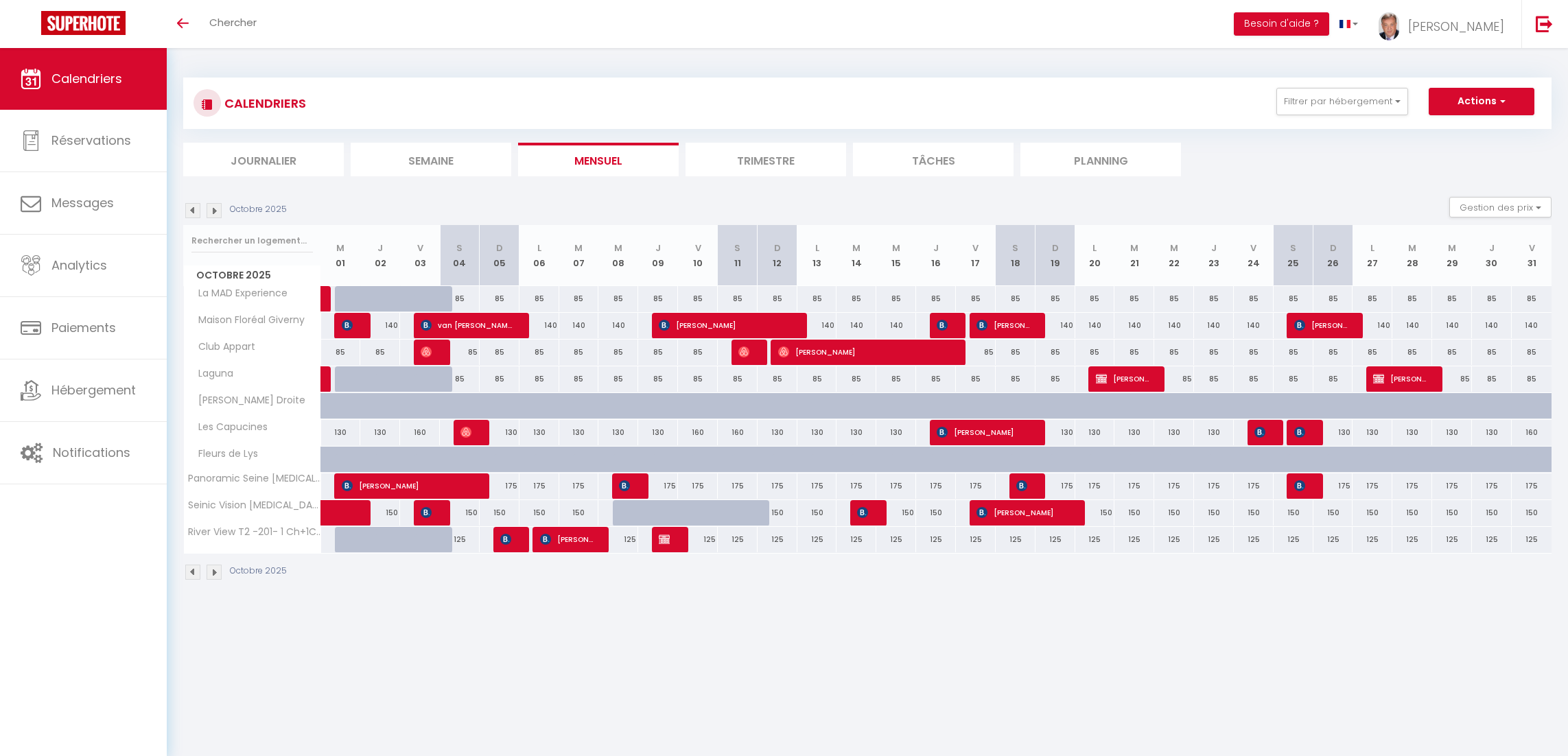
click at [1093, 580] on div "Octobre 2025" at bounding box center [867, 573] width 1368 height 40
click at [210, 577] on img at bounding box center [214, 572] width 15 height 15
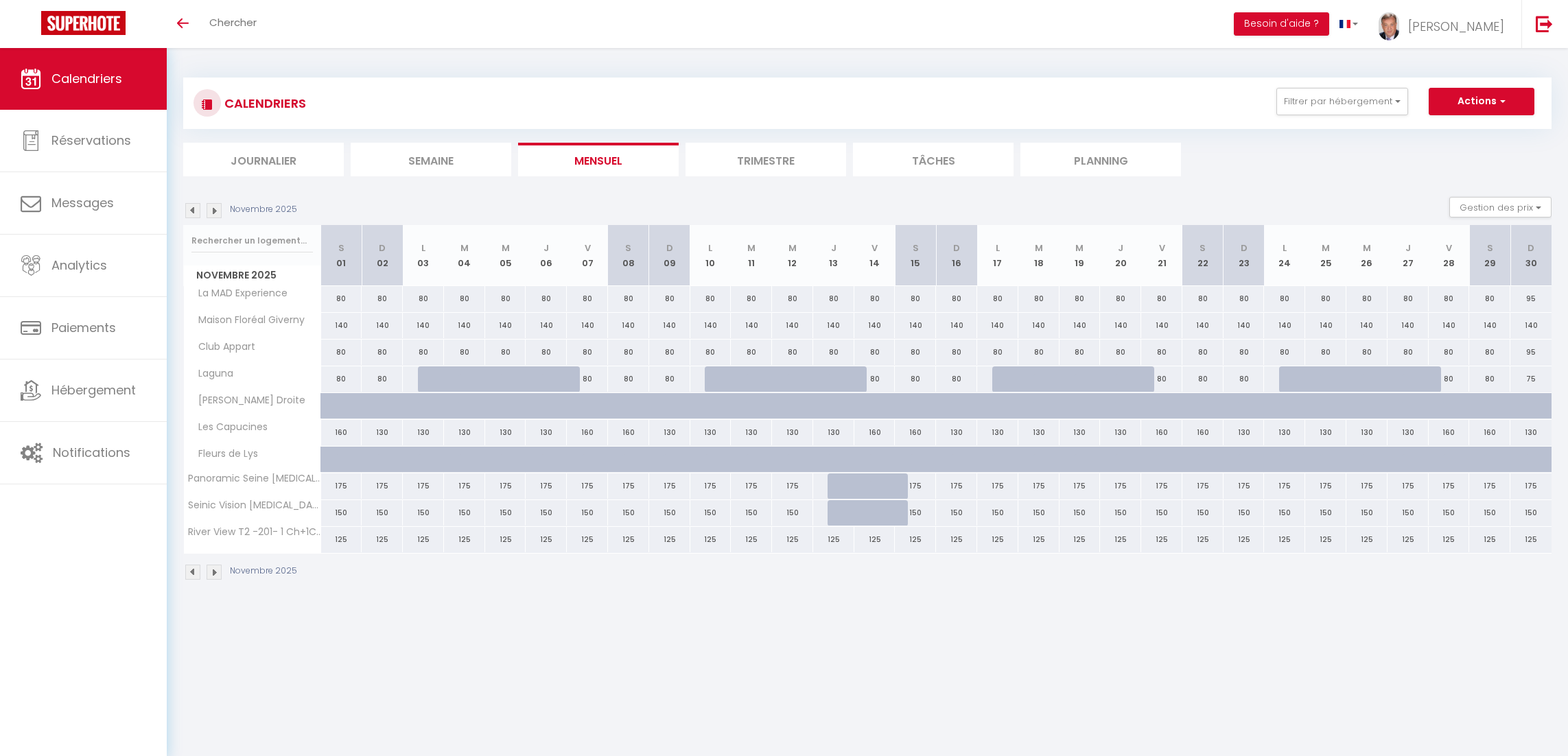
click at [194, 577] on img at bounding box center [192, 572] width 15 height 15
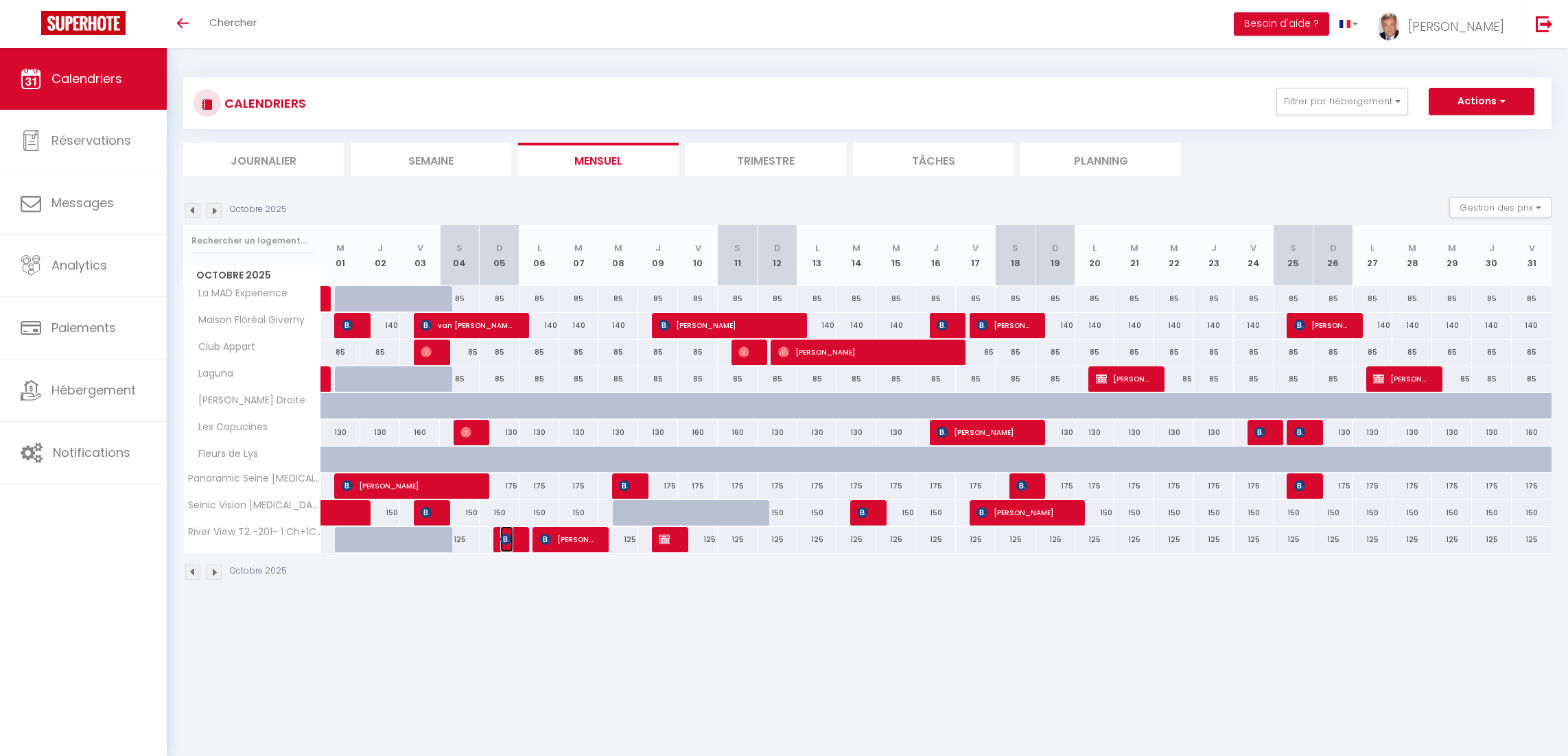
click at [508, 546] on span "[PERSON_NAME]" at bounding box center [506, 539] width 13 height 26
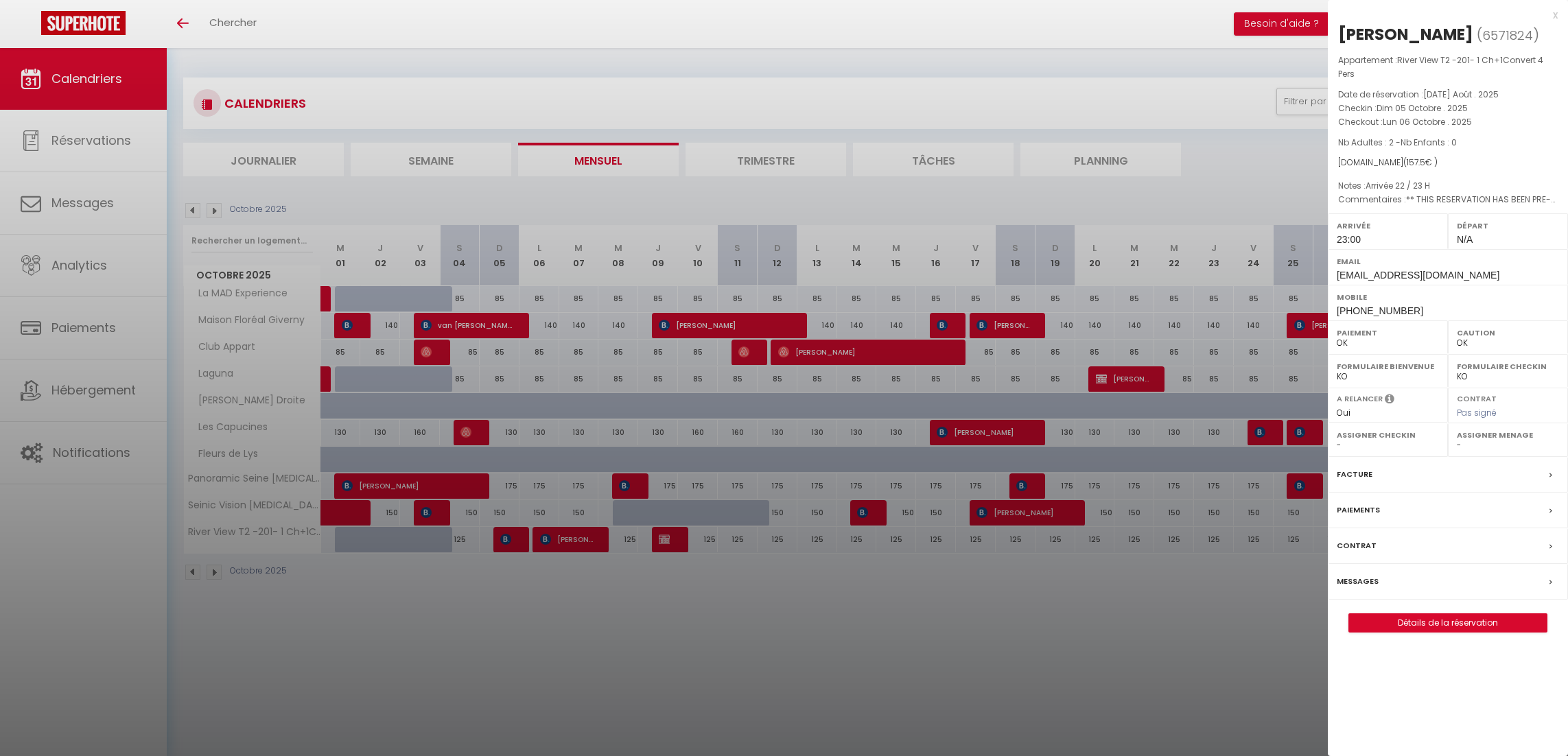
click at [556, 549] on div at bounding box center [784, 378] width 1568 height 756
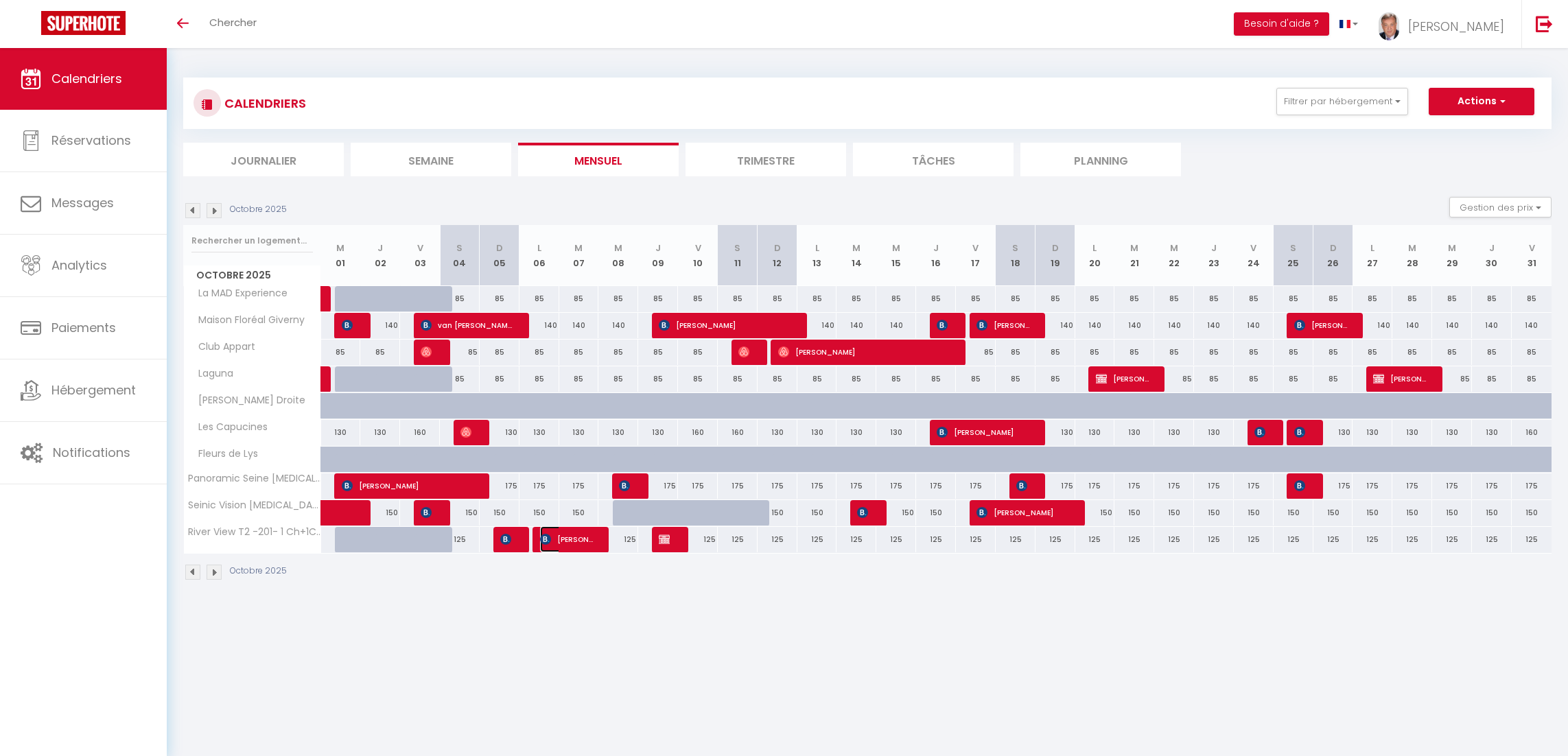
click at [560, 544] on span "[PERSON_NAME]" at bounding box center [566, 539] width 52 height 26
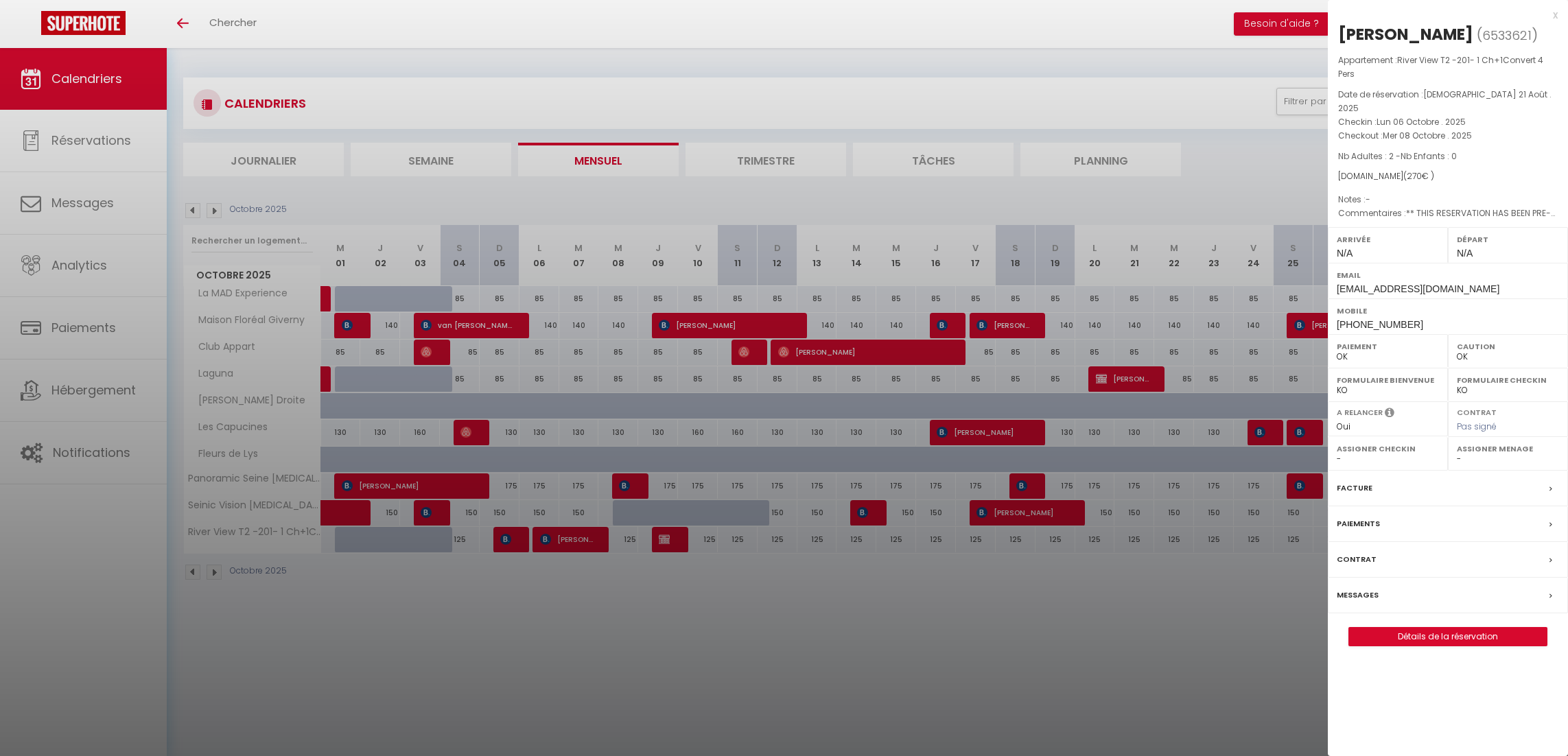
click at [625, 484] on div at bounding box center [784, 378] width 1568 height 756
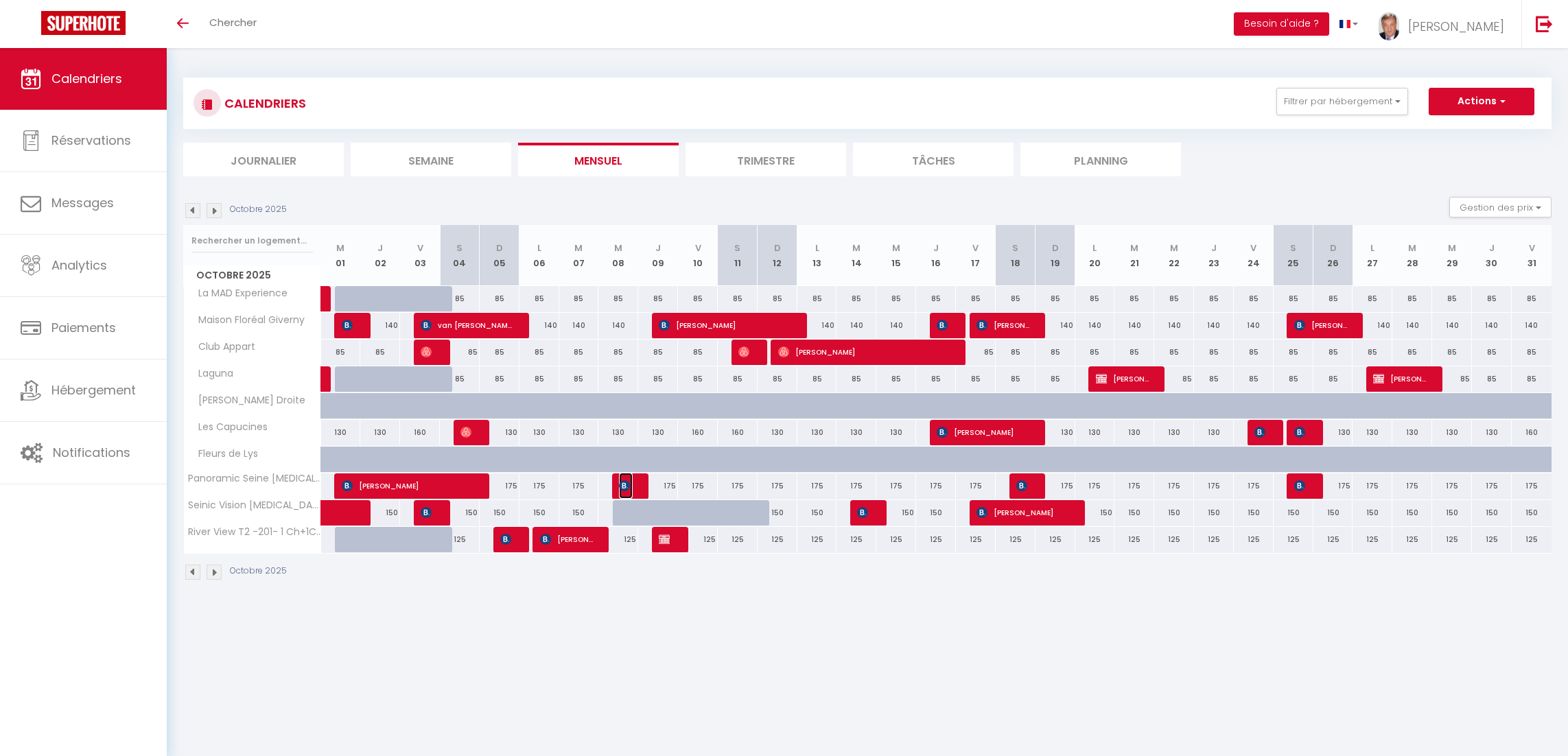
click at [625, 484] on img at bounding box center [624, 485] width 11 height 11
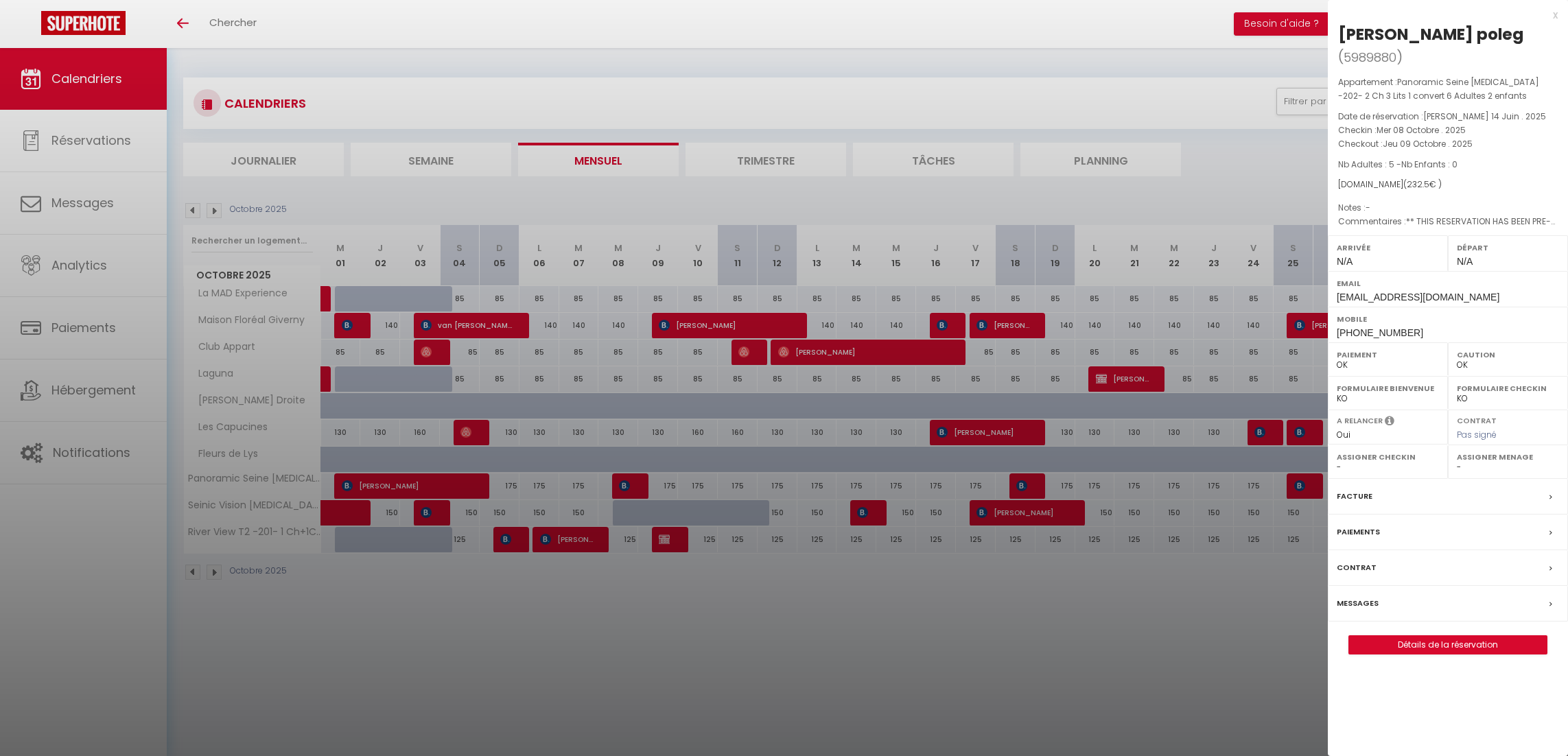
click at [662, 541] on div at bounding box center [784, 378] width 1568 height 756
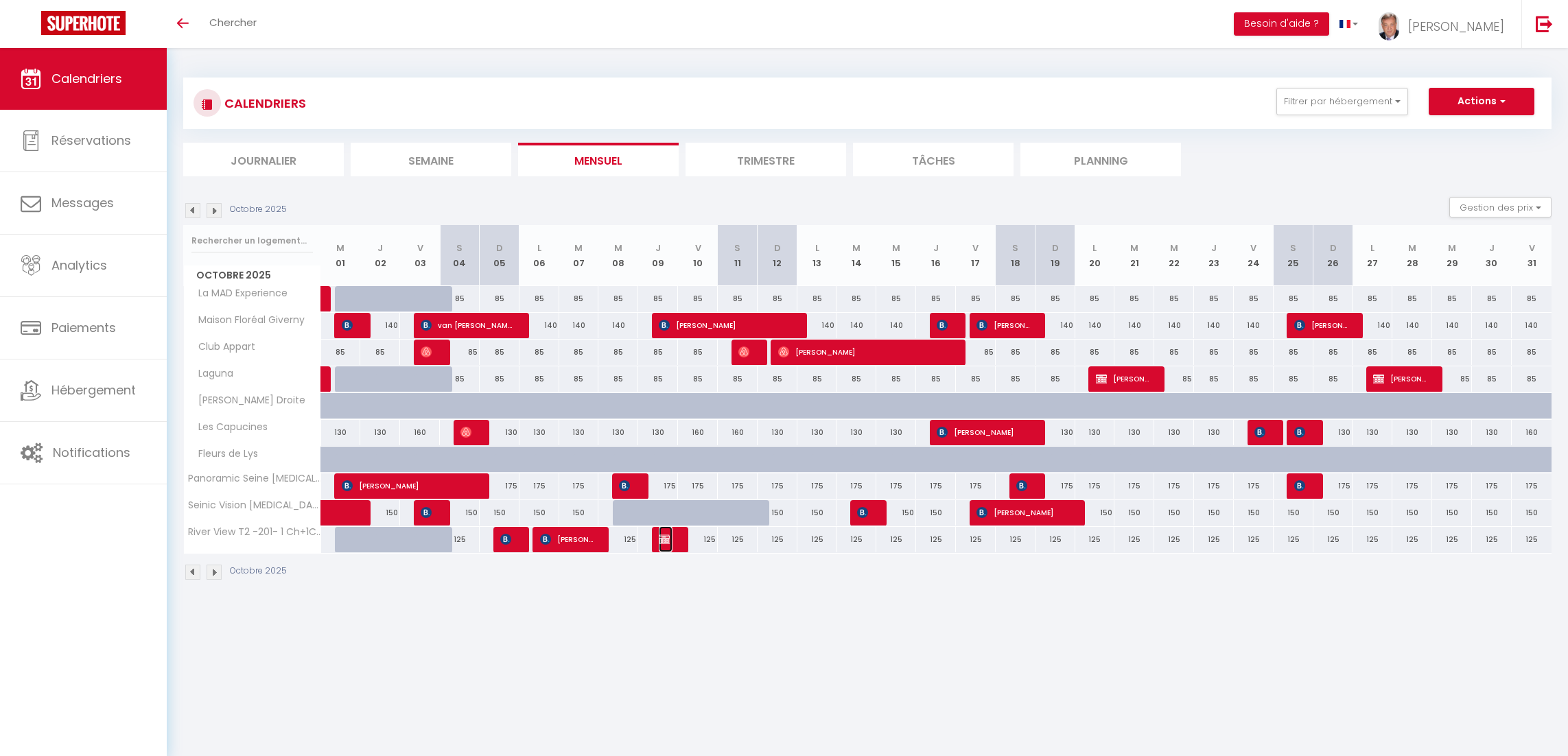
click at [662, 541] on img at bounding box center [664, 539] width 11 height 11
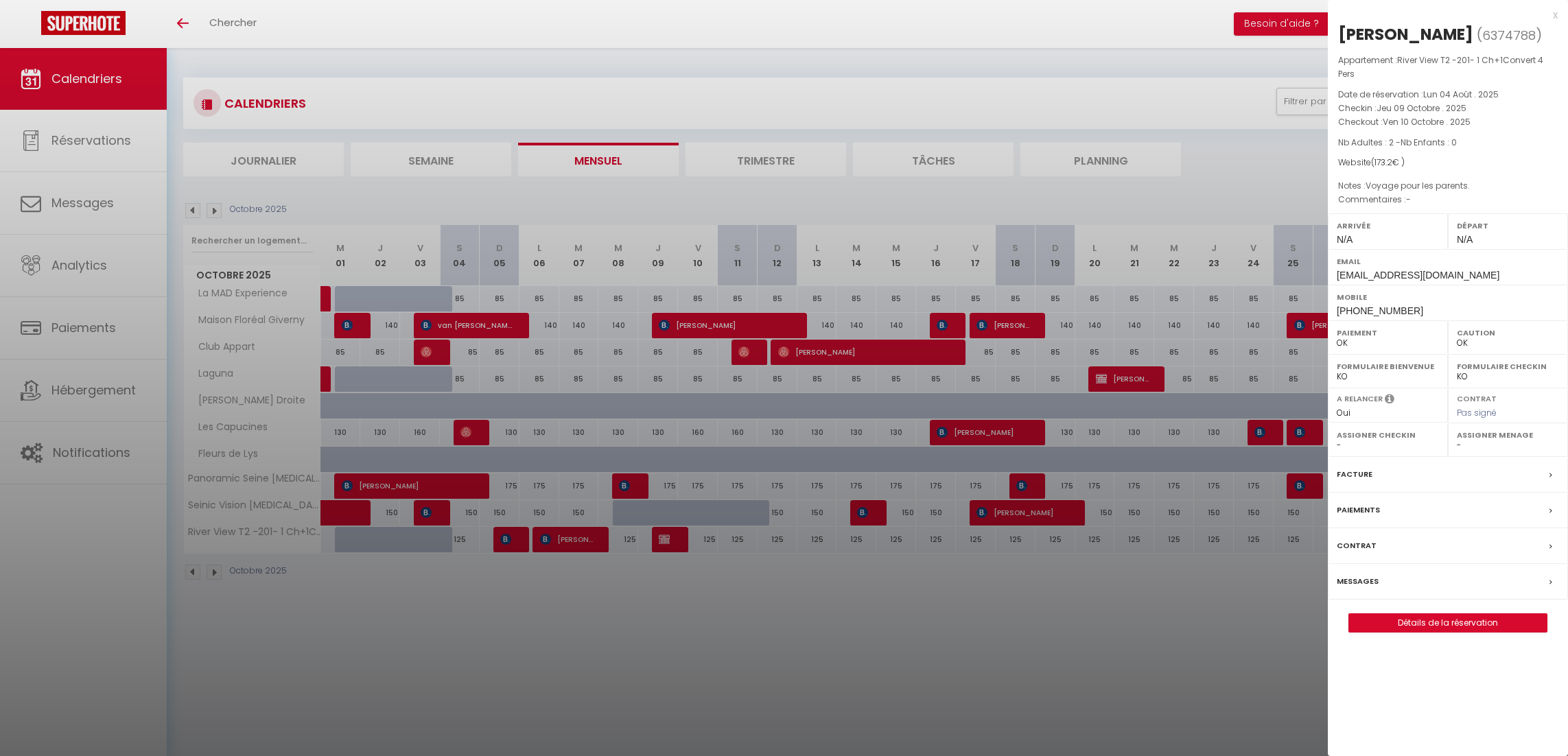
drag, startPoint x: 988, startPoint y: 633, endPoint x: 1029, endPoint y: 604, distance: 50.2
click at [998, 625] on div at bounding box center [784, 378] width 1568 height 756
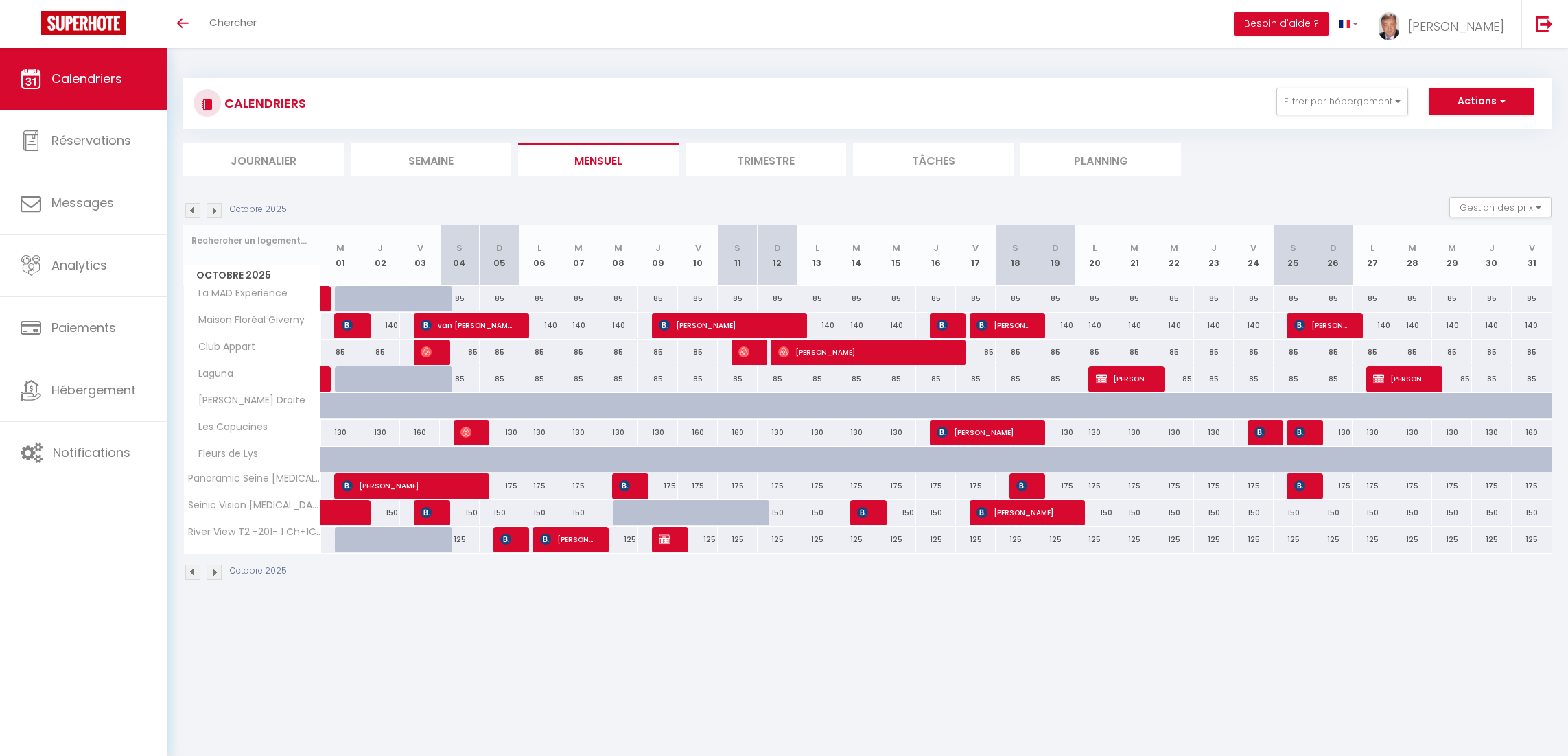
click at [424, 155] on li "Semaine" at bounding box center [431, 160] width 161 height 33
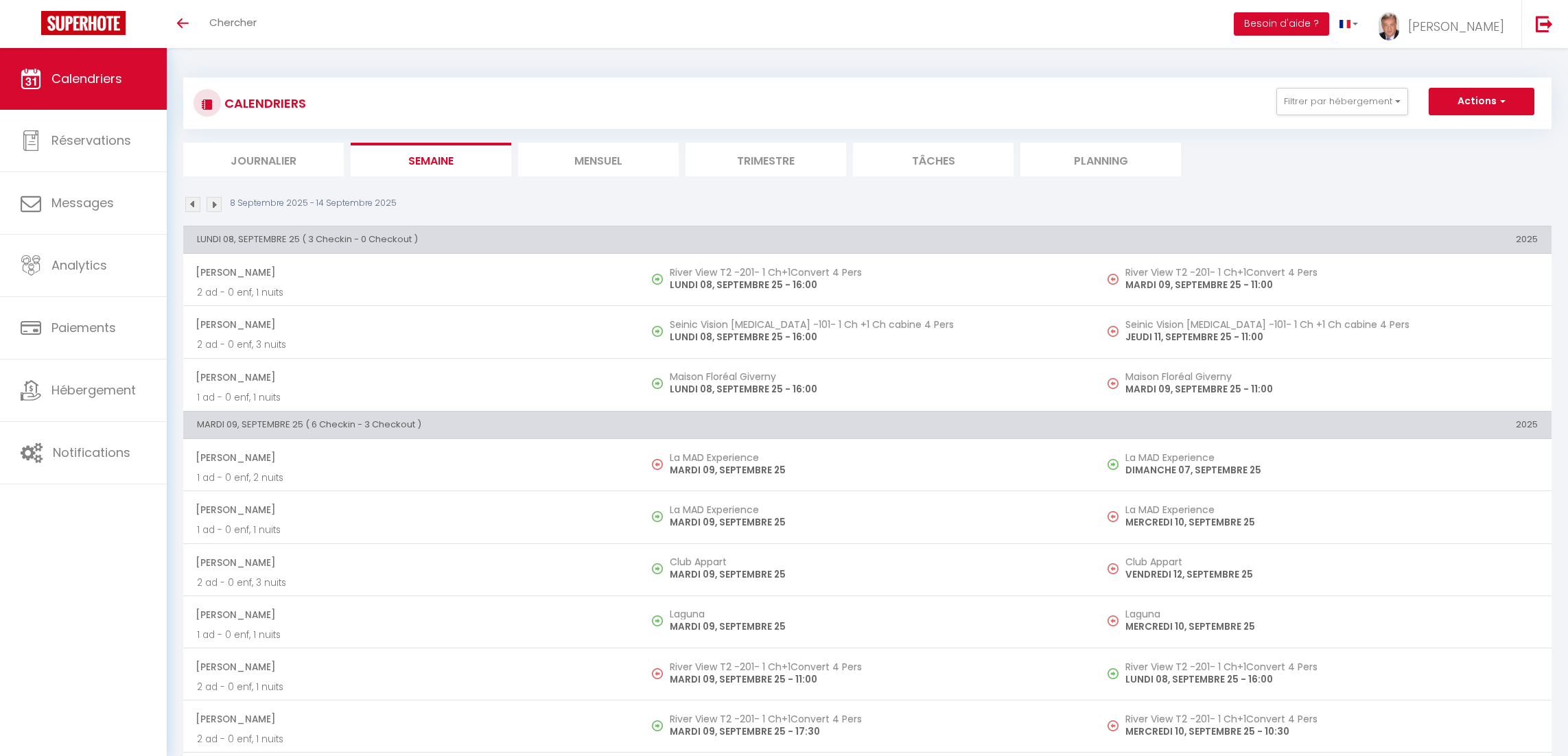
click at [280, 157] on li "Journalier" at bounding box center [263, 160] width 161 height 33
